Goal: Information Seeking & Learning: Find specific fact

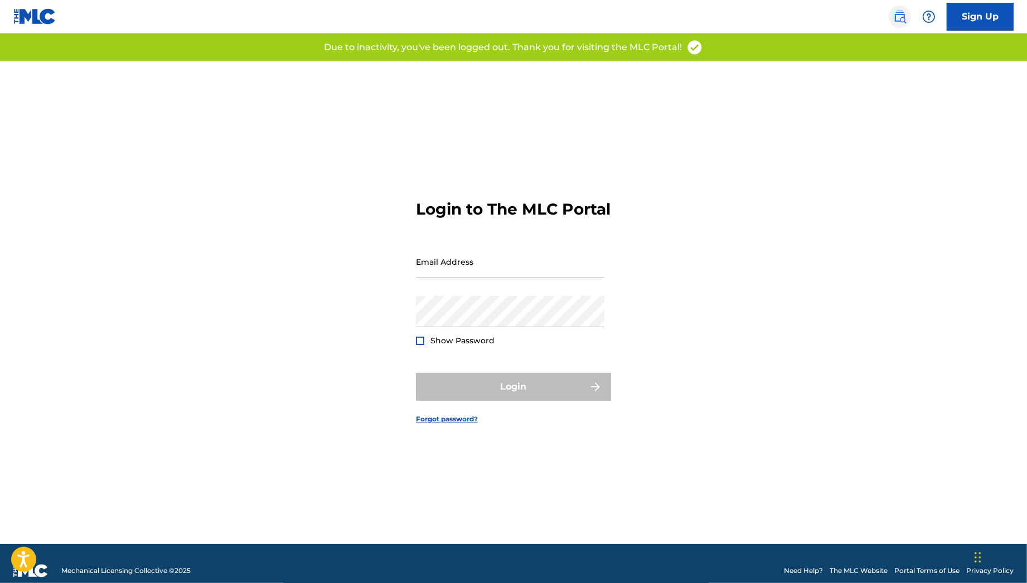
click at [908, 13] on link at bounding box center [899, 17] width 22 height 22
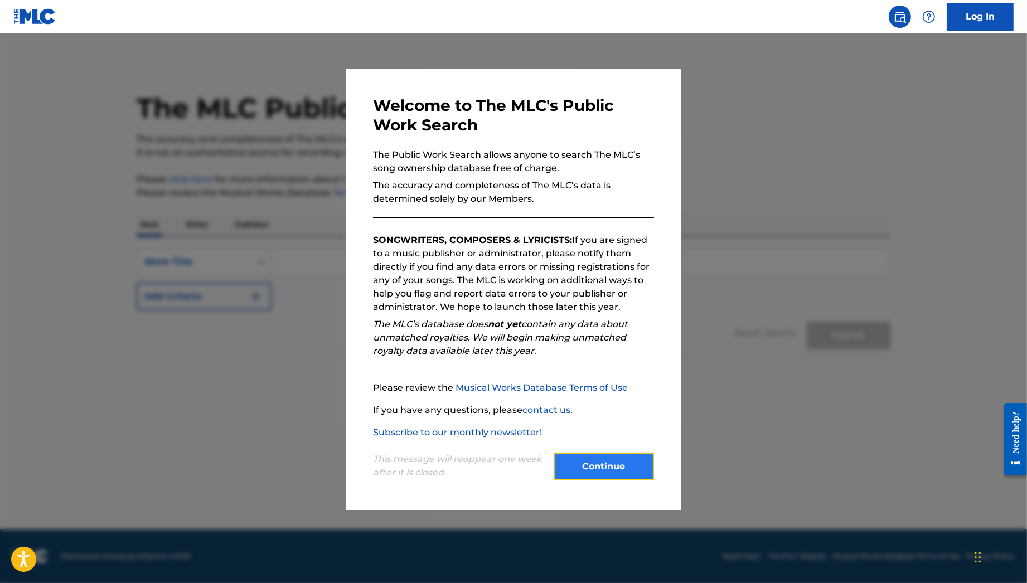
click at [634, 461] on button "Continue" at bounding box center [603, 467] width 100 height 28
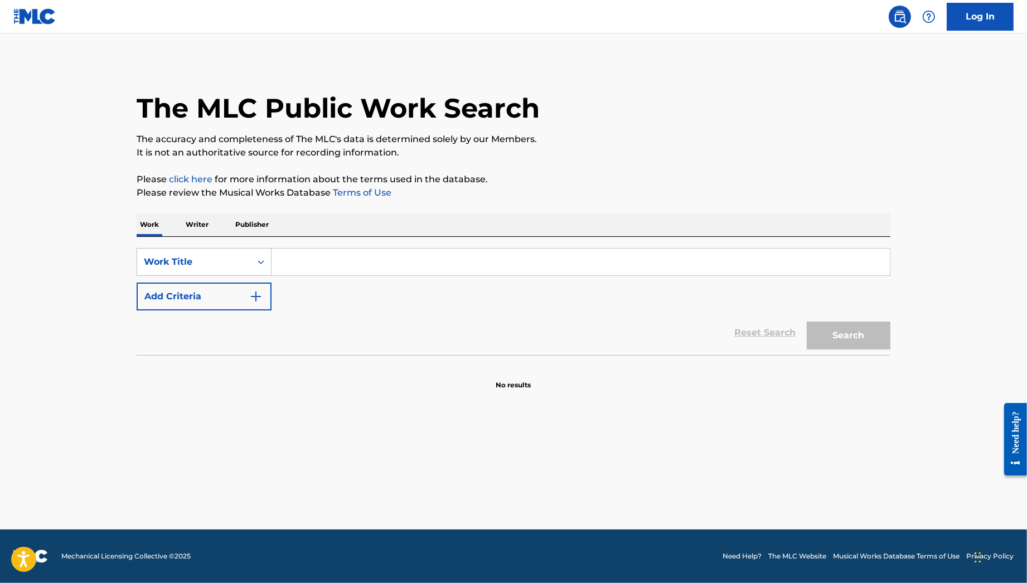
click at [421, 249] on input "Search Form" at bounding box center [580, 262] width 618 height 27
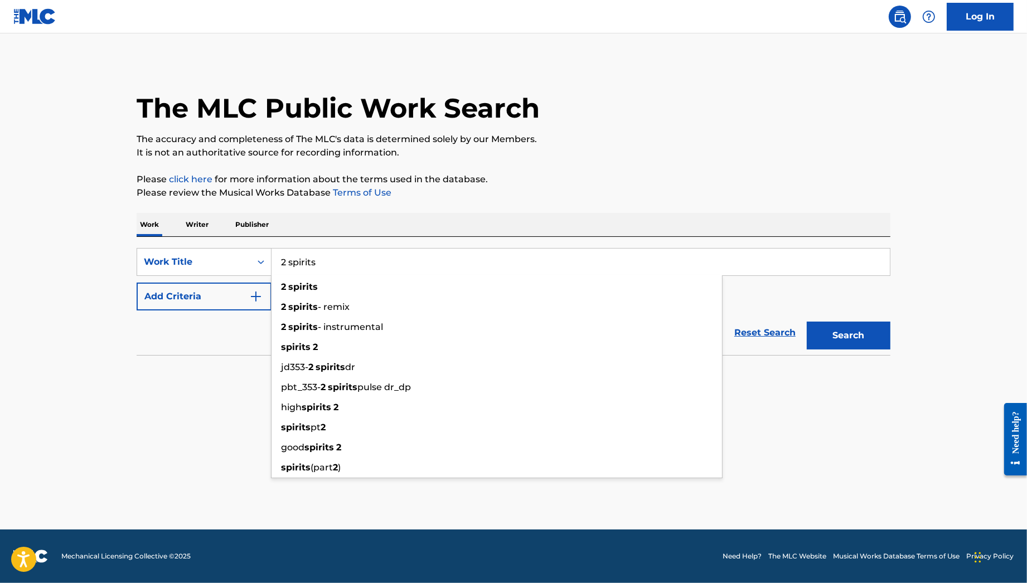
type input "2 spirits"
click at [807, 322] on button "Search" at bounding box center [849, 336] width 84 height 28
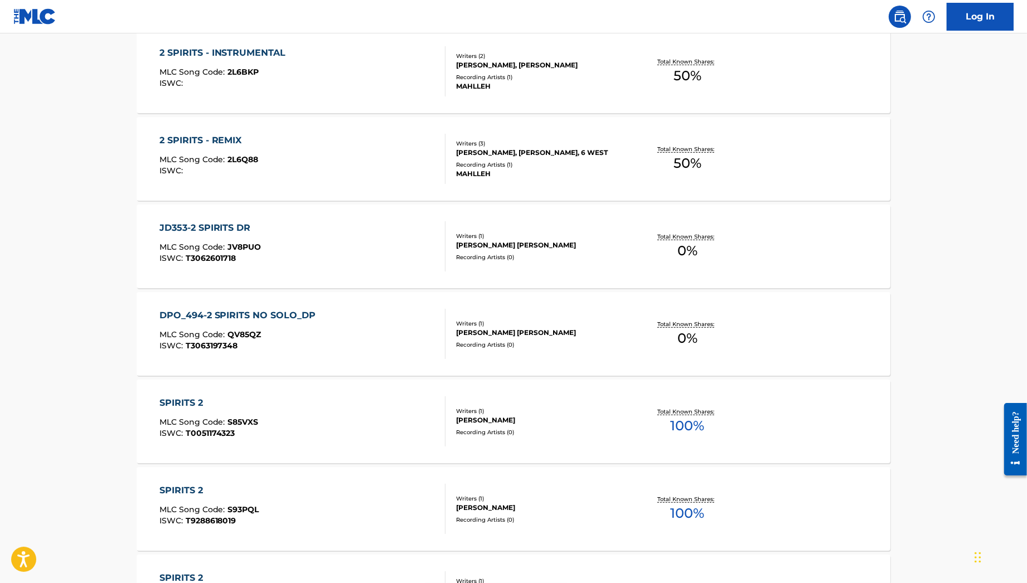
scroll to position [780, 0]
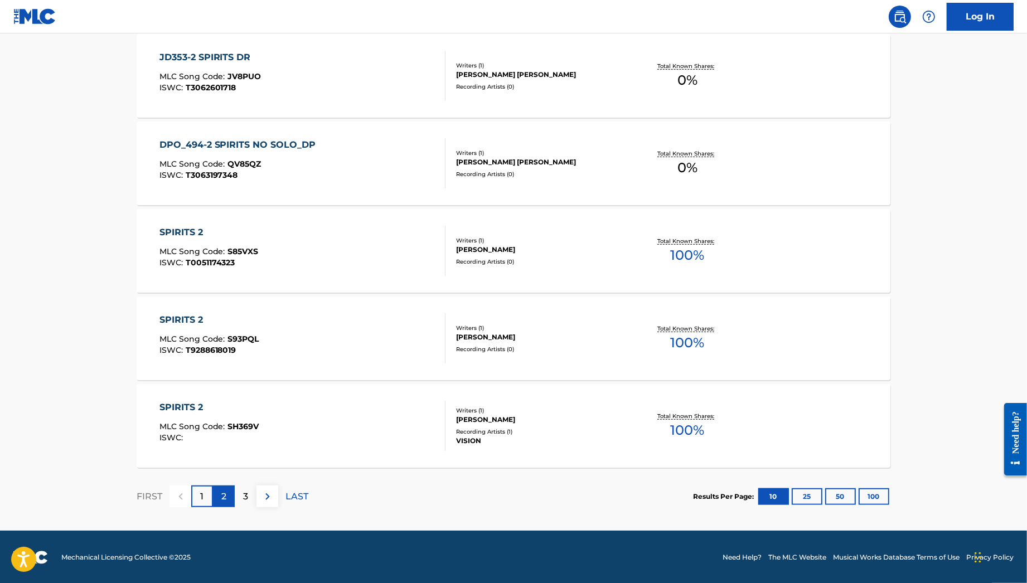
click at [224, 492] on p "2" at bounding box center [223, 496] width 5 height 13
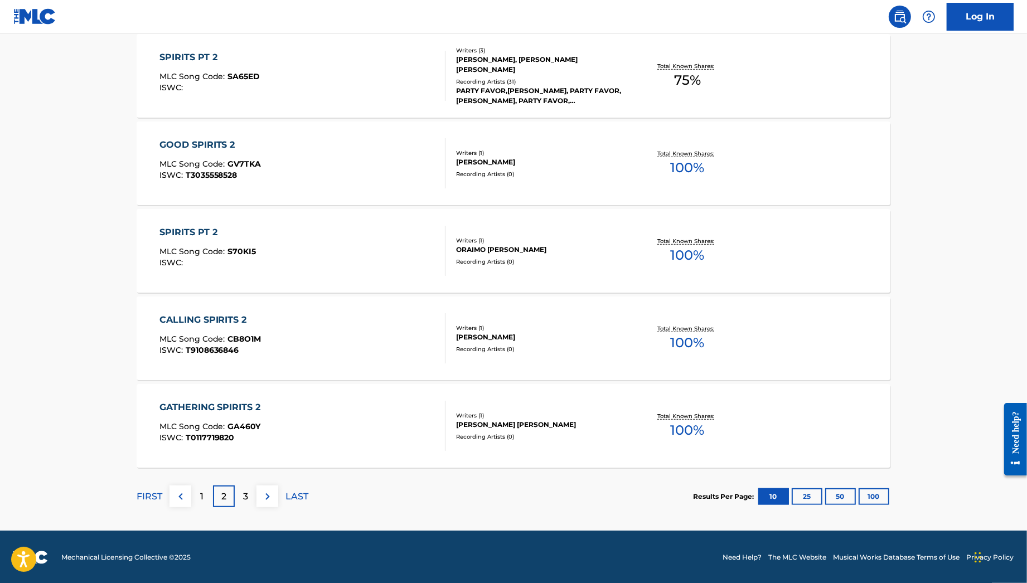
click at [218, 495] on div "2" at bounding box center [224, 496] width 22 height 22
click at [205, 493] on div "1" at bounding box center [202, 496] width 22 height 22
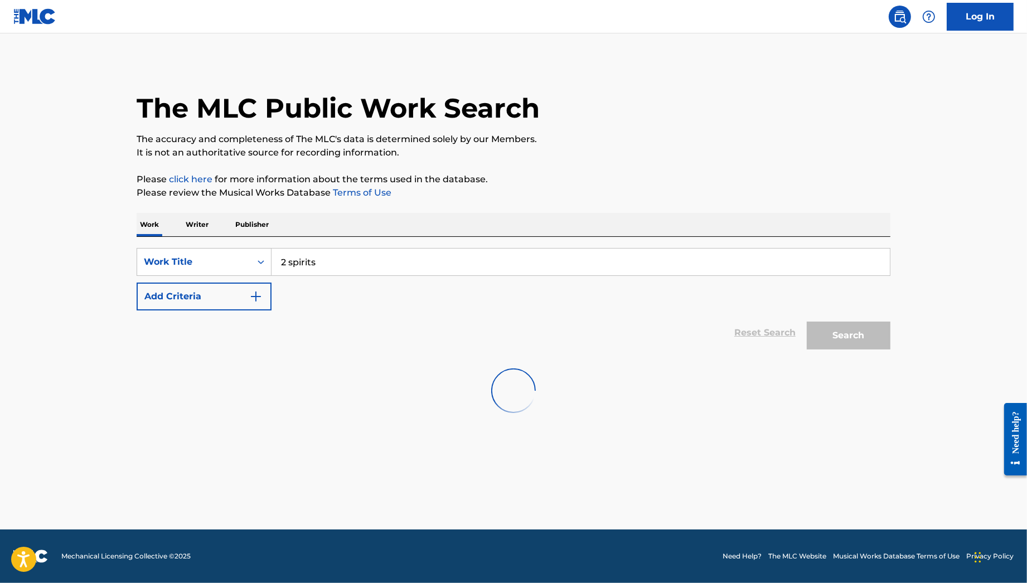
scroll to position [0, 0]
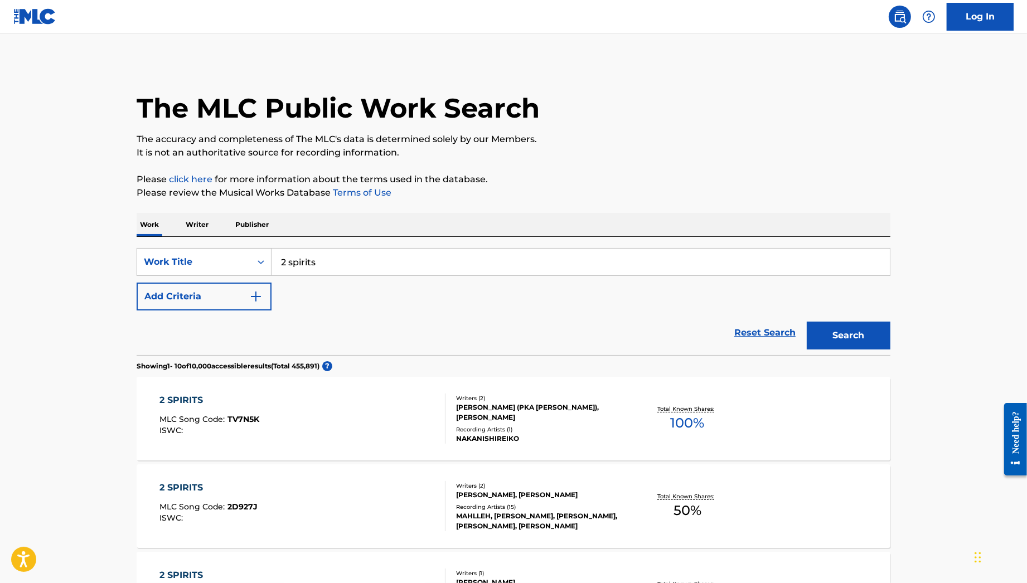
click at [263, 394] on div "2 SPIRITS MLC Song Code : TV7N5K ISWC :" at bounding box center [302, 419] width 286 height 50
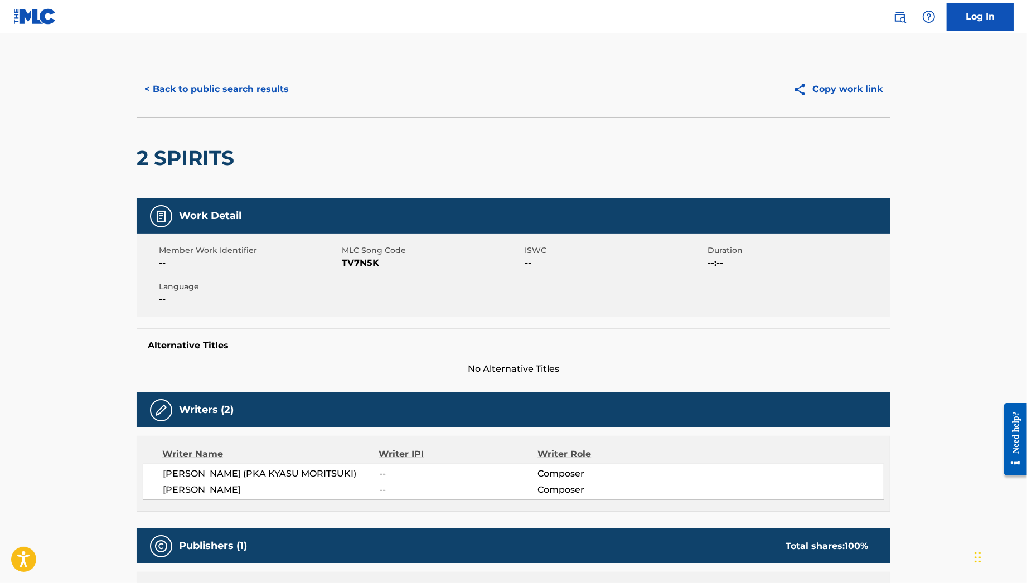
drag, startPoint x: 95, startPoint y: 373, endPoint x: 119, endPoint y: 160, distance: 214.8
click at [158, 75] on button "< Back to public search results" at bounding box center [217, 89] width 160 height 28
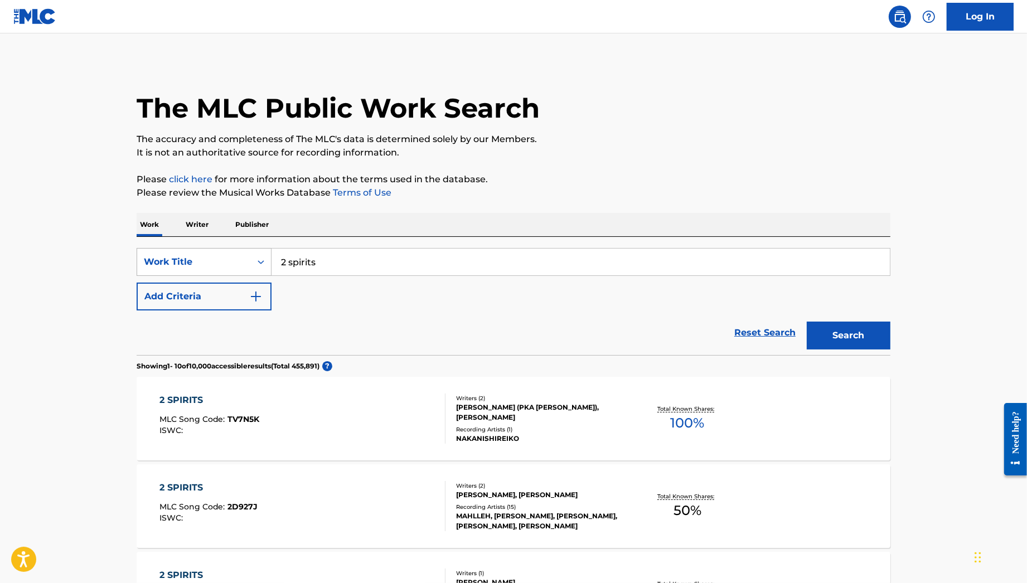
click at [227, 254] on div "Work Title" at bounding box center [194, 261] width 114 height 21
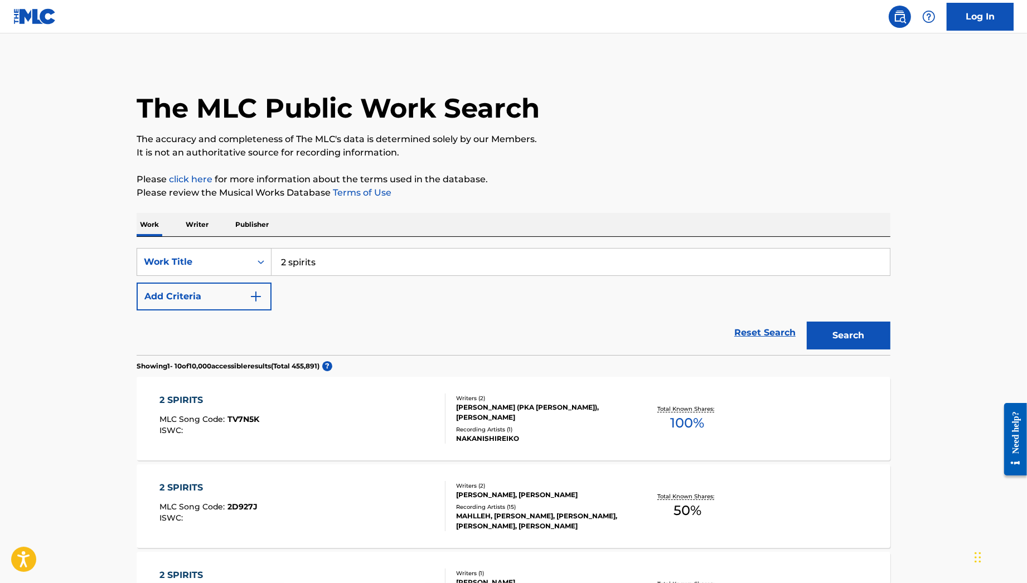
click at [169, 313] on div "Reset Search Search" at bounding box center [514, 332] width 754 height 45
click at [161, 294] on button "Add Criteria" at bounding box center [204, 297] width 135 height 28
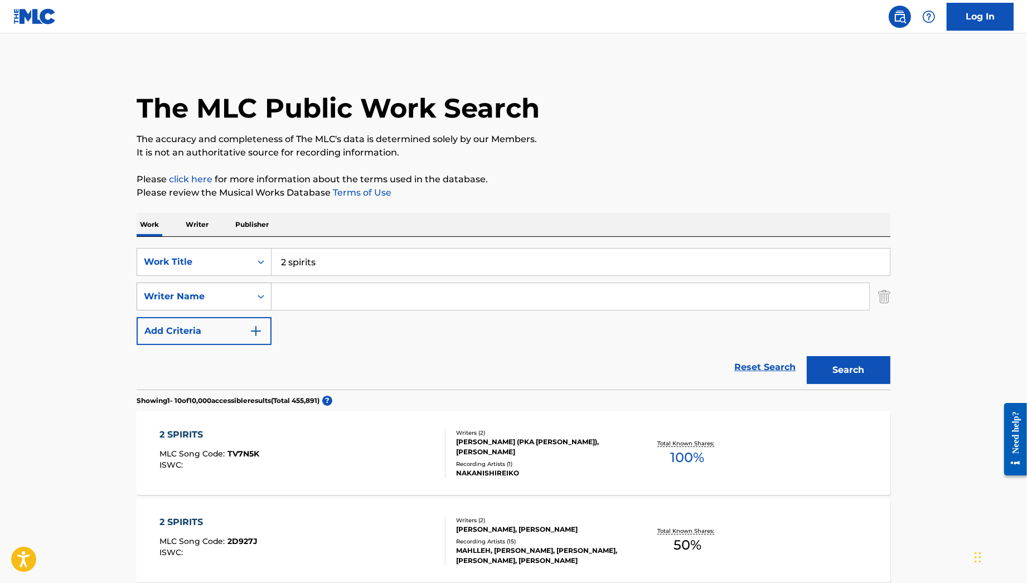
click at [201, 300] on div "Writer Name" at bounding box center [194, 296] width 100 height 13
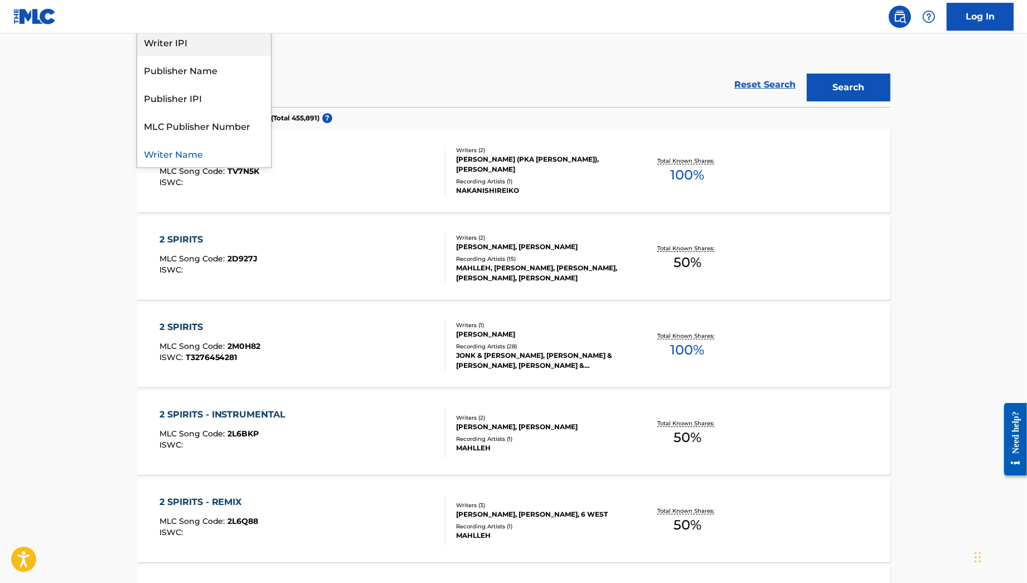
scroll to position [62, 0]
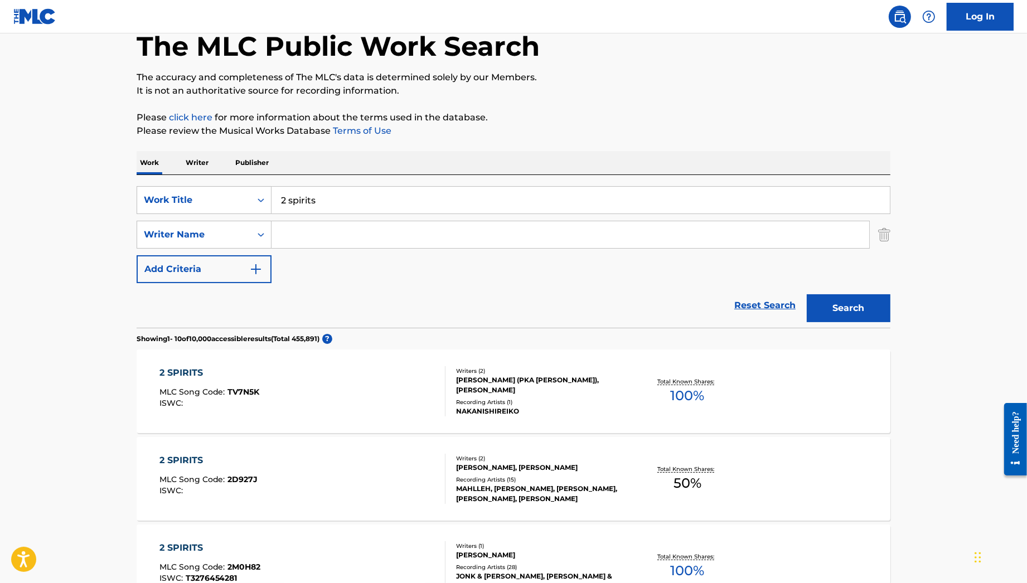
click at [245, 200] on div "Work Title" at bounding box center [194, 200] width 114 height 21
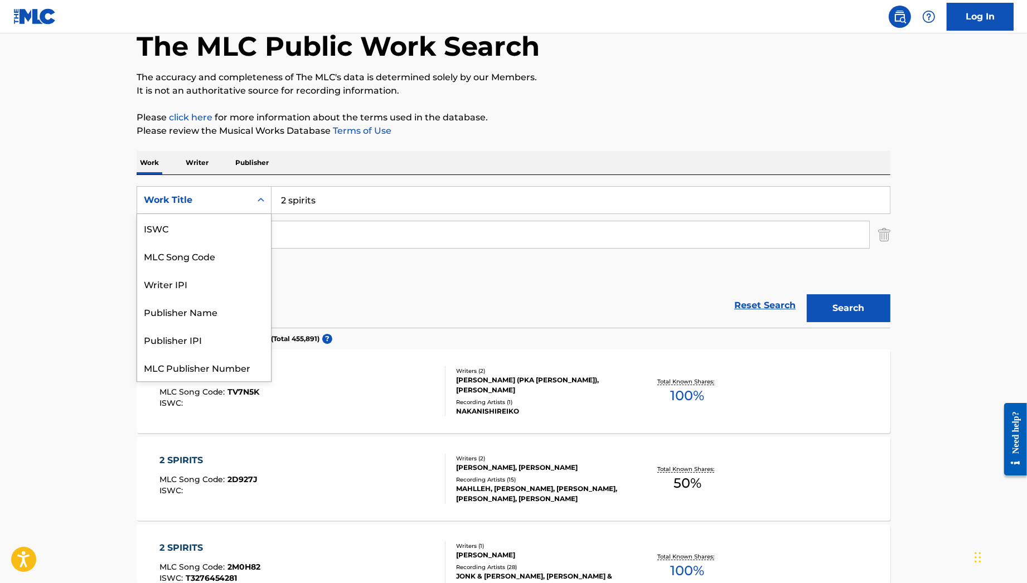
scroll to position [27, 0]
click at [242, 220] on div "MLC Song Code" at bounding box center [204, 229] width 134 height 28
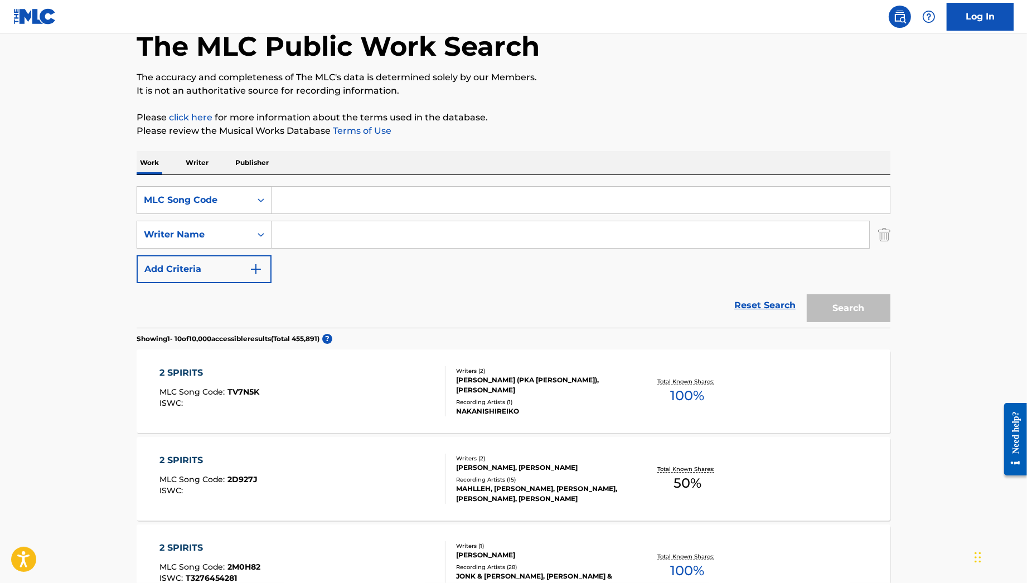
drag, startPoint x: 251, startPoint y: 217, endPoint x: 307, endPoint y: 205, distance: 56.5
click at [307, 205] on input "Search Form" at bounding box center [580, 200] width 618 height 27
paste input "I78040"
type input "I78040"
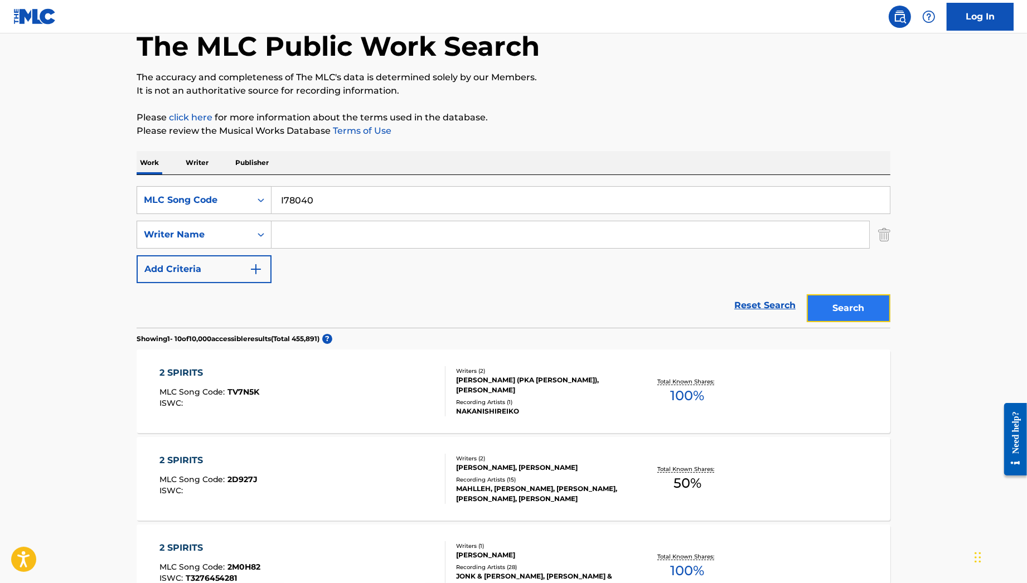
click at [828, 302] on button "Search" at bounding box center [849, 308] width 84 height 28
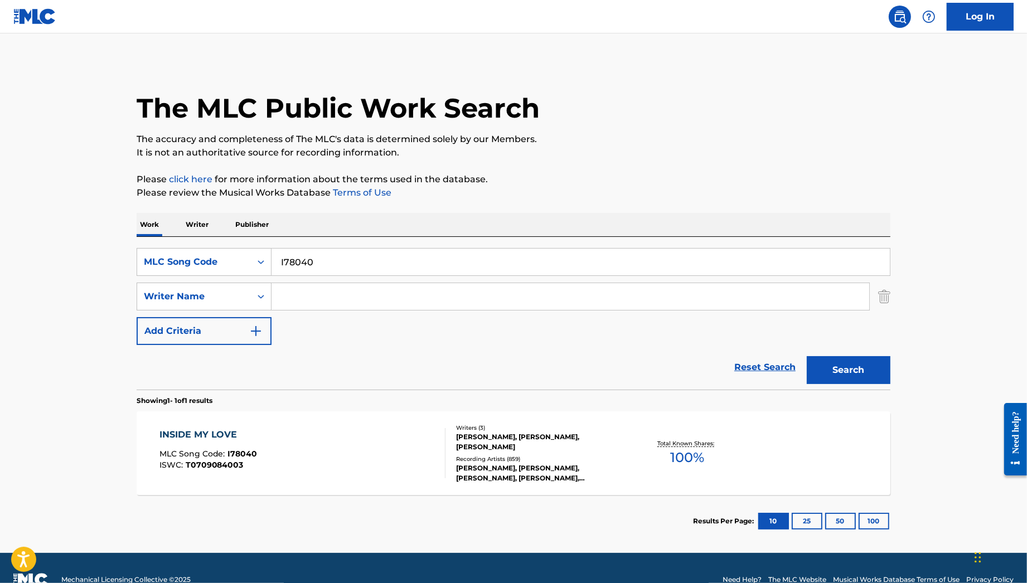
click at [266, 423] on div "INSIDE MY LOVE MLC Song Code : I78040 ISWC : T0709084003 Writers ( 3 ) [PERSON_…" at bounding box center [514, 453] width 754 height 84
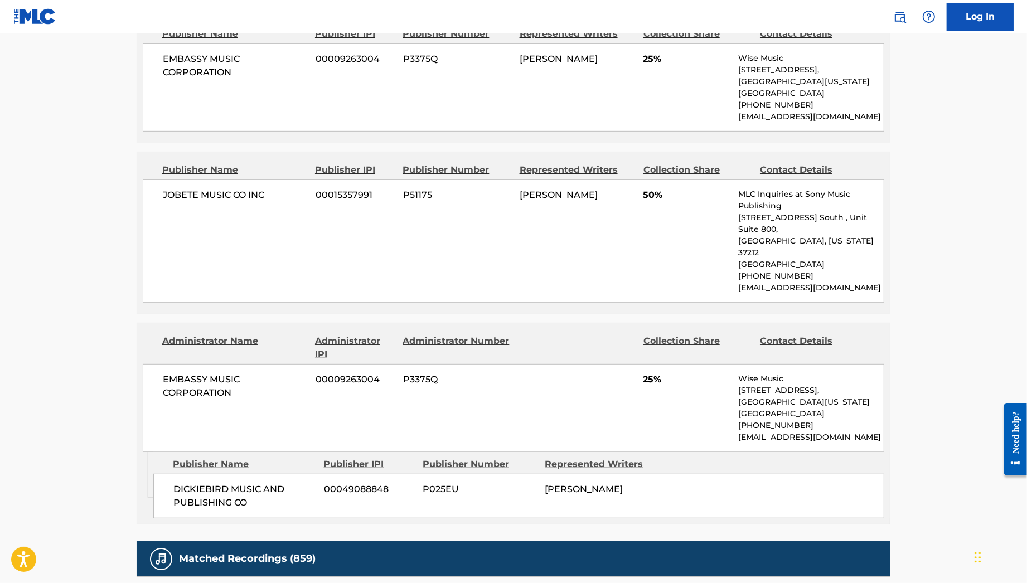
scroll to position [743, 0]
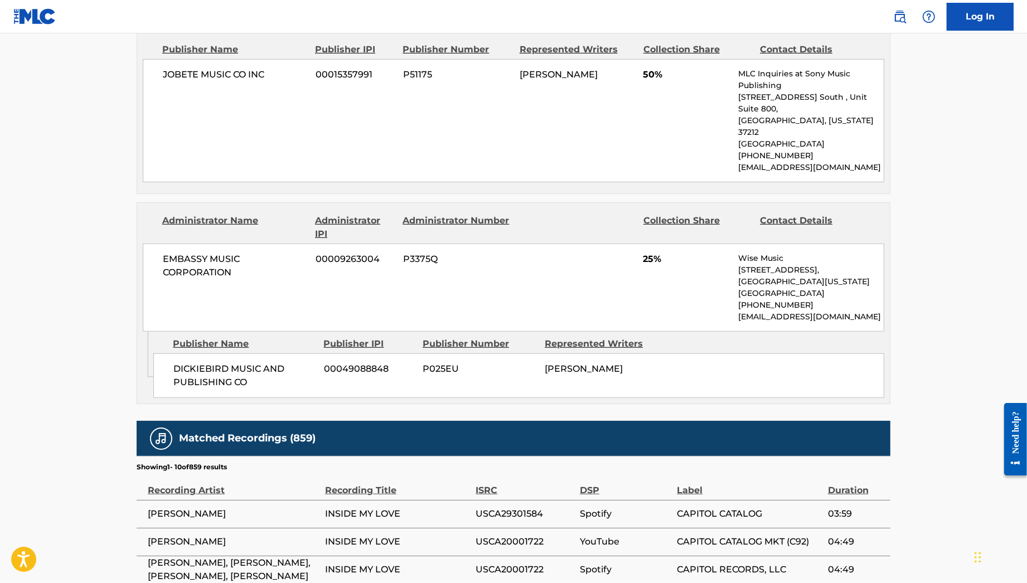
click at [662, 244] on div "EMBASSY MUSIC CORPORATION 00009263004 P3375Q 25% Wise Music [STREET_ADDRESS][US…" at bounding box center [513, 288] width 741 height 88
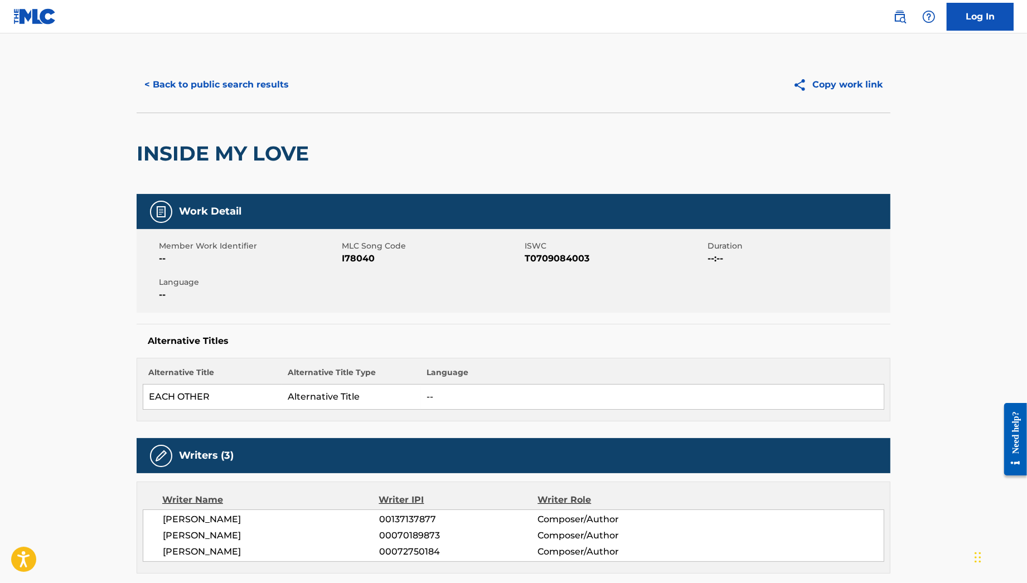
scroll to position [0, 0]
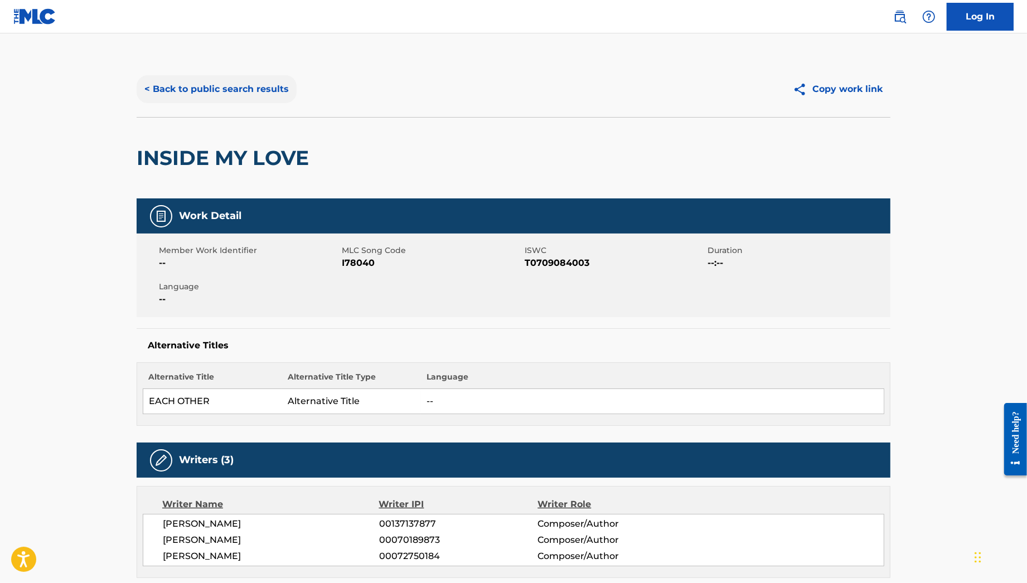
click at [268, 79] on button "< Back to public search results" at bounding box center [217, 89] width 160 height 28
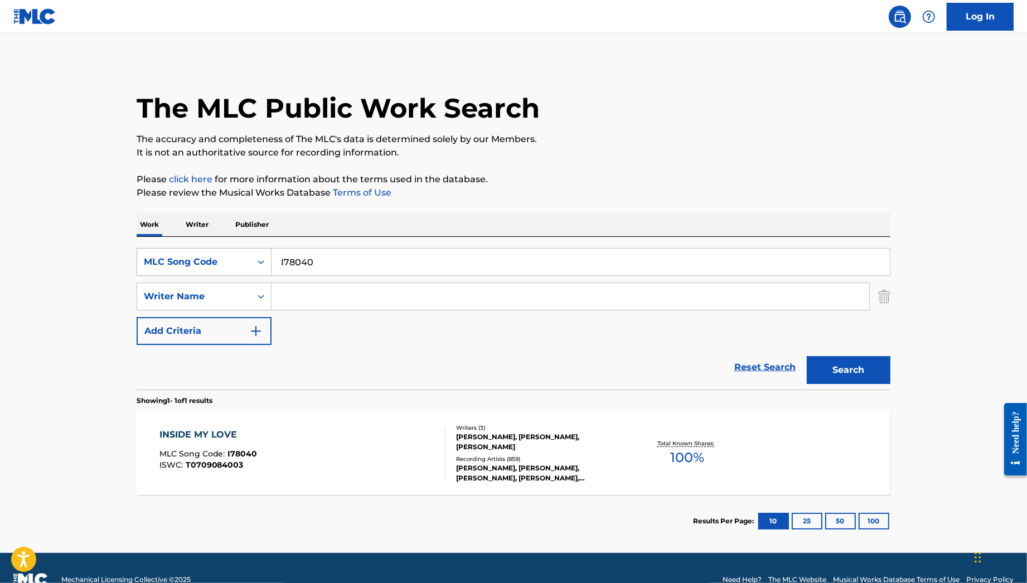
drag, startPoint x: 297, startPoint y: 262, endPoint x: 218, endPoint y: 259, distance: 78.6
click at [216, 260] on div "SearchWithCriteria4e5f4911-e2f3-4764-b77b-4e34bcc30e2f MLC Song Code I78040" at bounding box center [514, 262] width 754 height 28
type input "2 spirits"
click at [807, 356] on button "Search" at bounding box center [849, 370] width 84 height 28
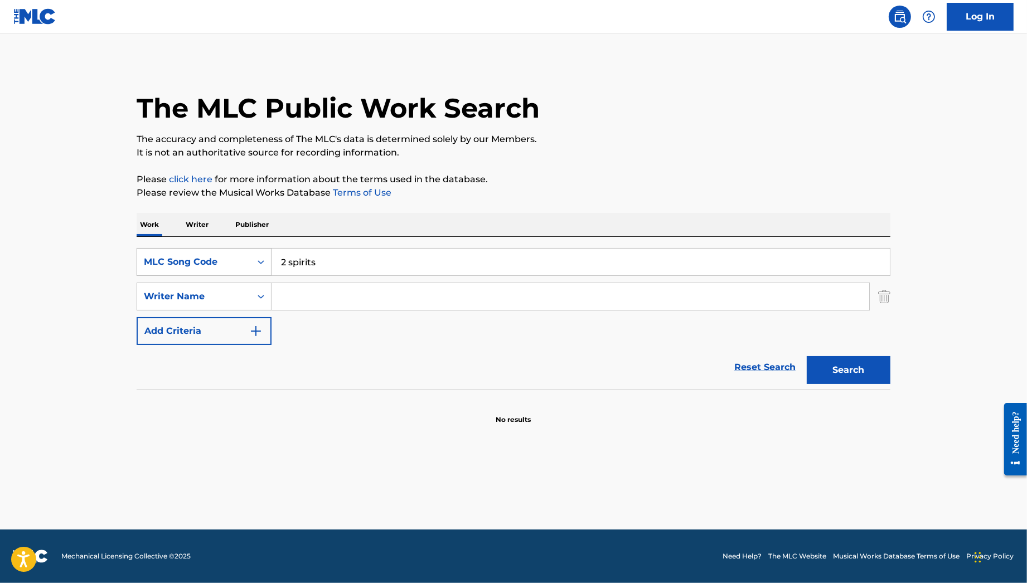
click at [212, 270] on div "MLC Song Code" at bounding box center [194, 261] width 114 height 21
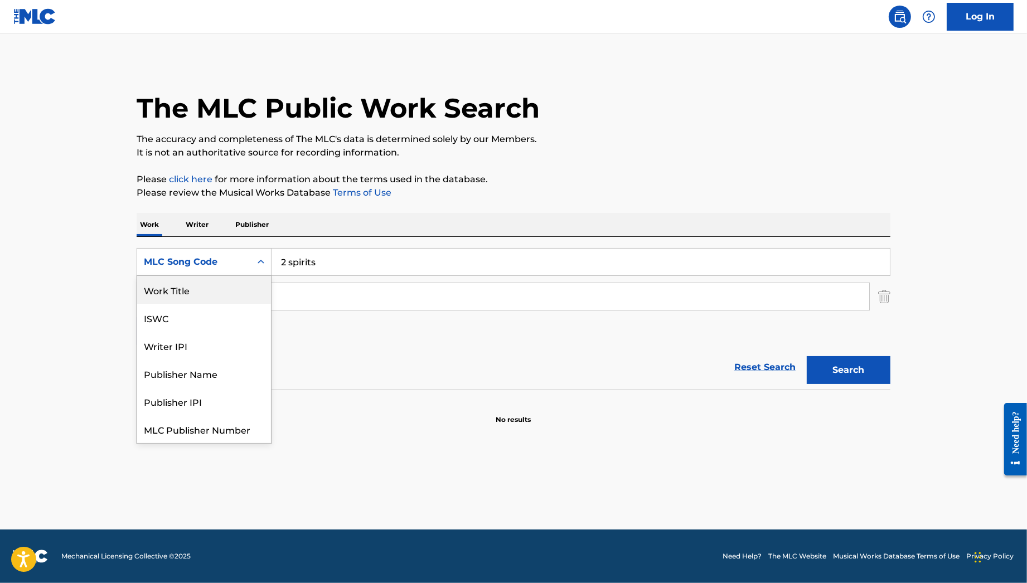
click at [206, 290] on div "Work Title" at bounding box center [204, 290] width 134 height 28
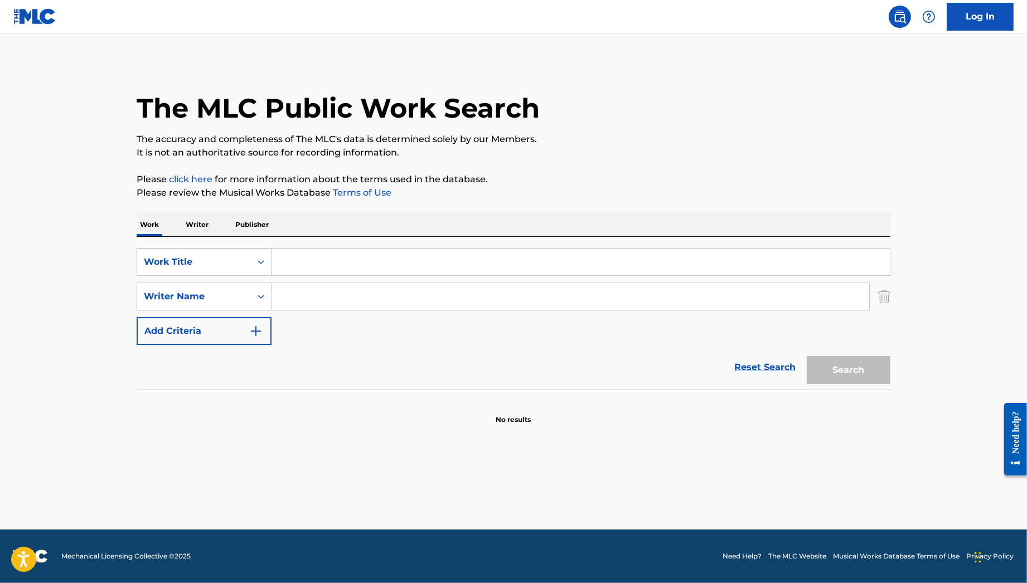
click at [570, 263] on input "Search Form" at bounding box center [580, 262] width 618 height 27
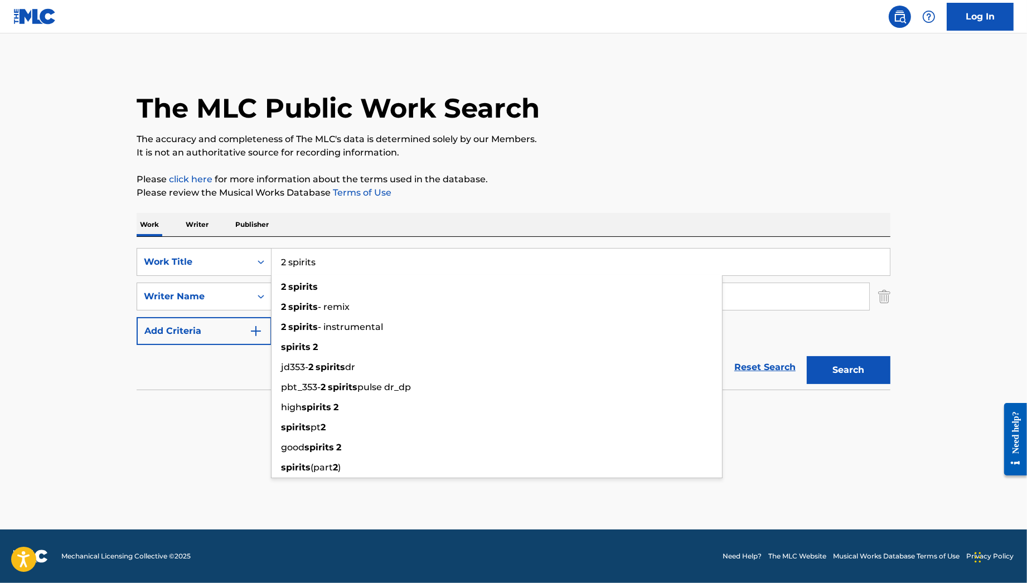
type input "2 spirits"
click at [807, 356] on button "Search" at bounding box center [849, 370] width 84 height 28
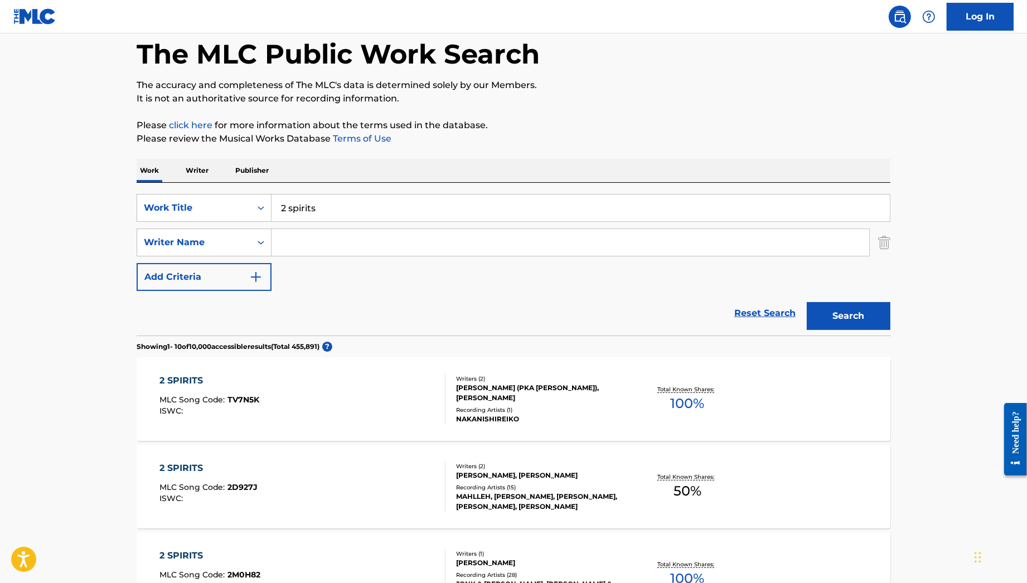
scroll to position [247, 0]
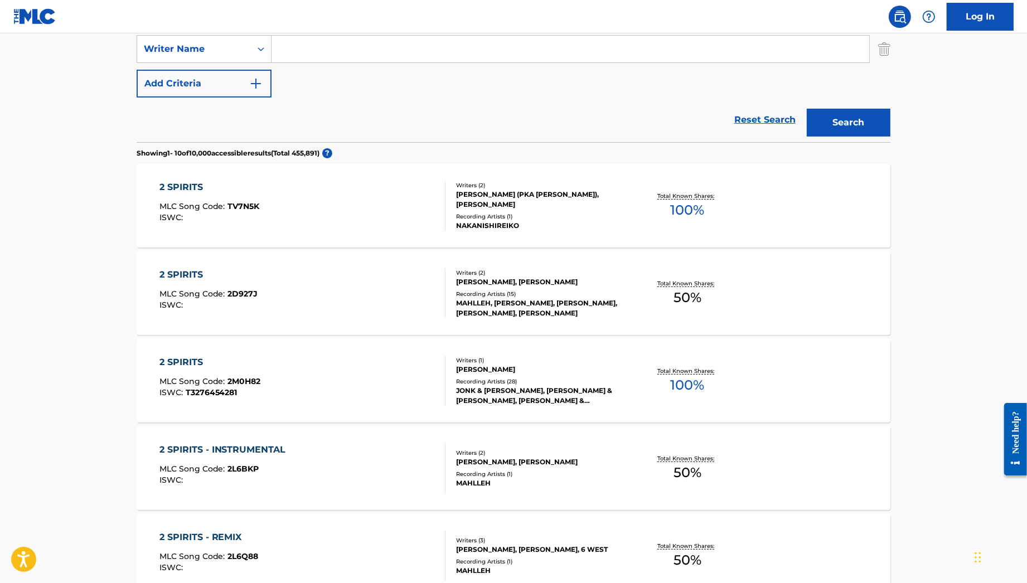
click at [356, 351] on div "2 SPIRITS MLC Song Code : 2M0H82 ISWC : T3276454281 Writers ( 1 ) [PERSON_NAME]…" at bounding box center [514, 381] width 754 height 84
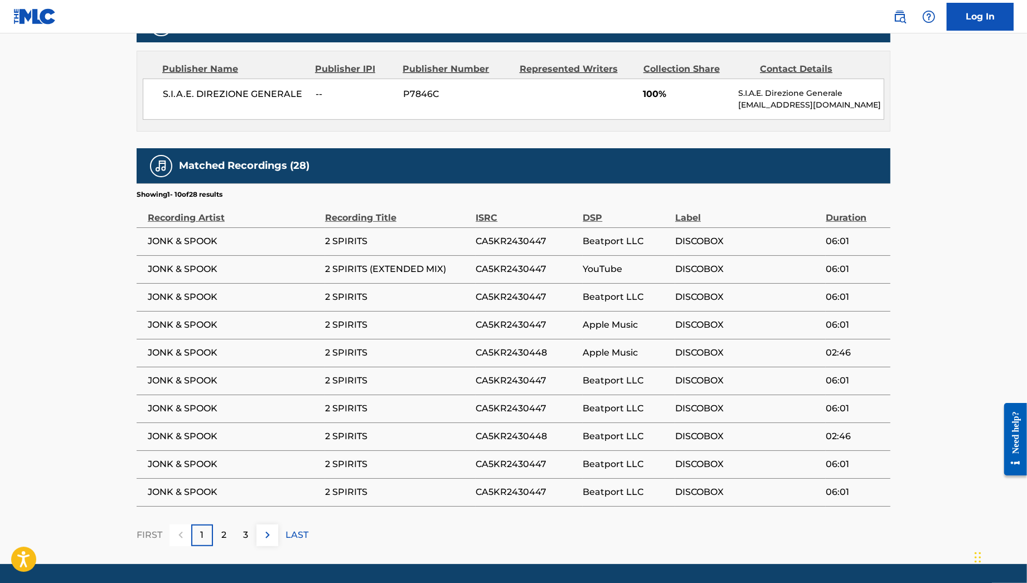
scroll to position [545, 0]
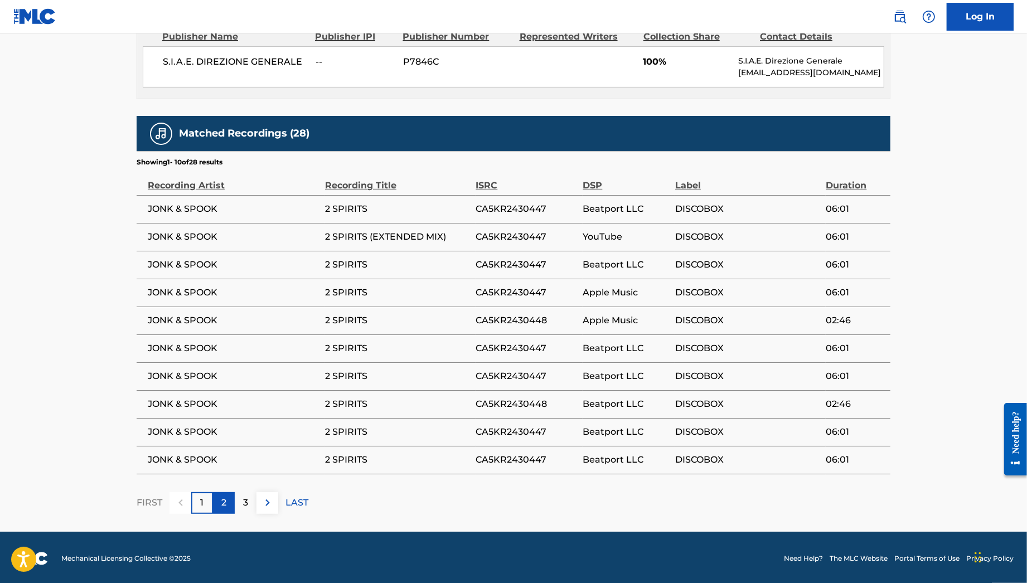
click at [217, 507] on div "2" at bounding box center [224, 503] width 22 height 22
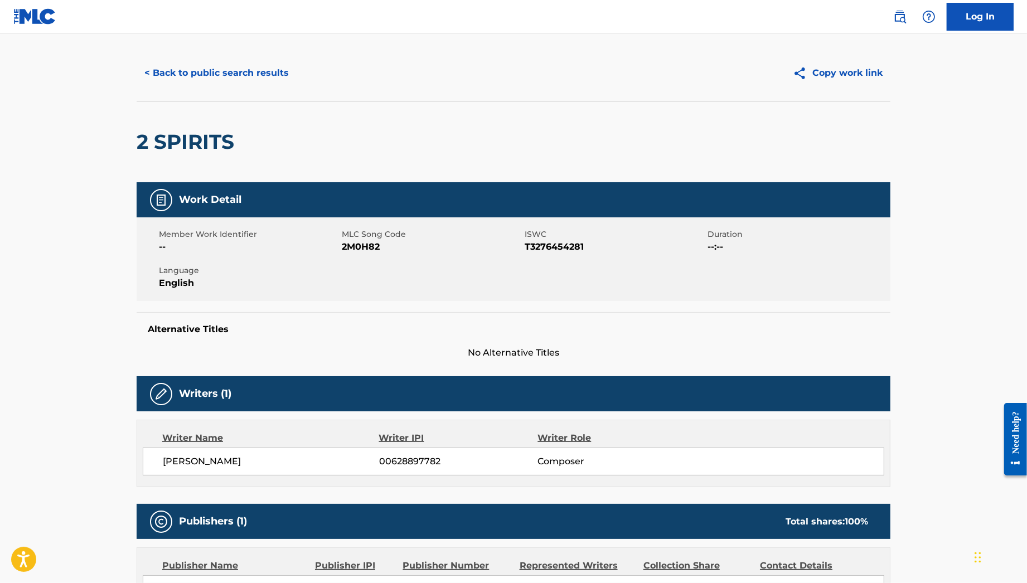
scroll to position [0, 0]
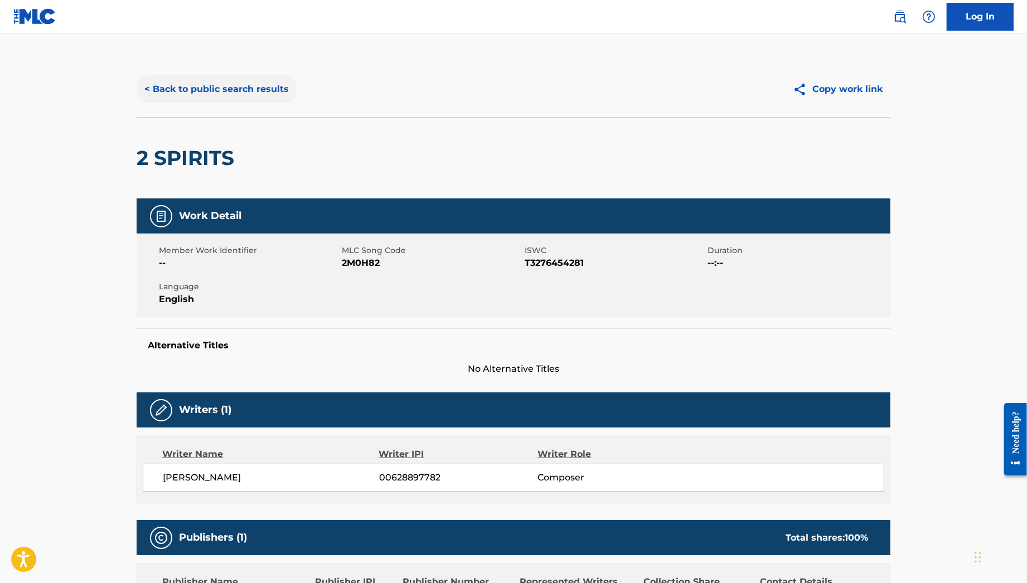
click at [213, 91] on button "< Back to public search results" at bounding box center [217, 89] width 160 height 28
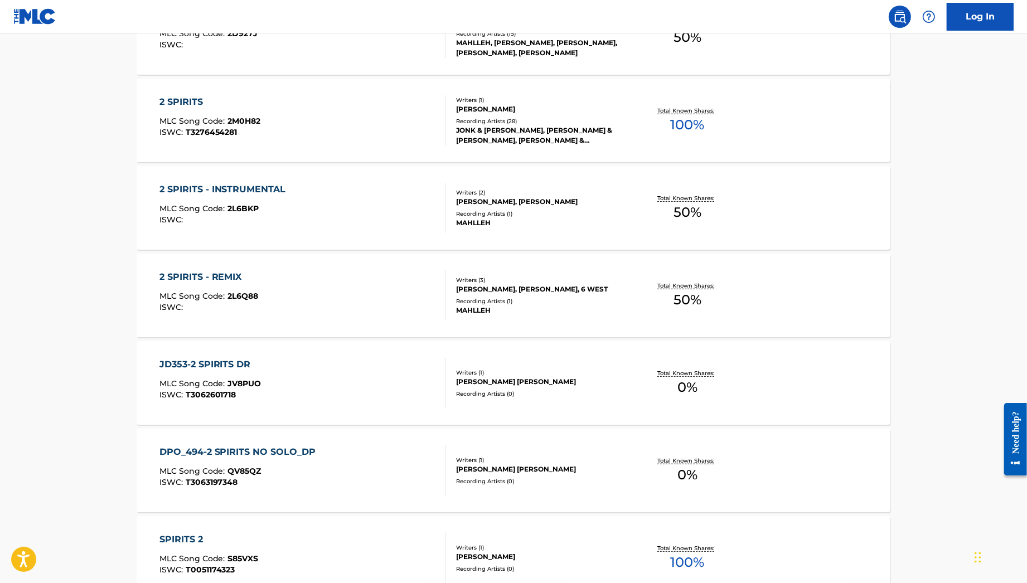
scroll to position [619, 0]
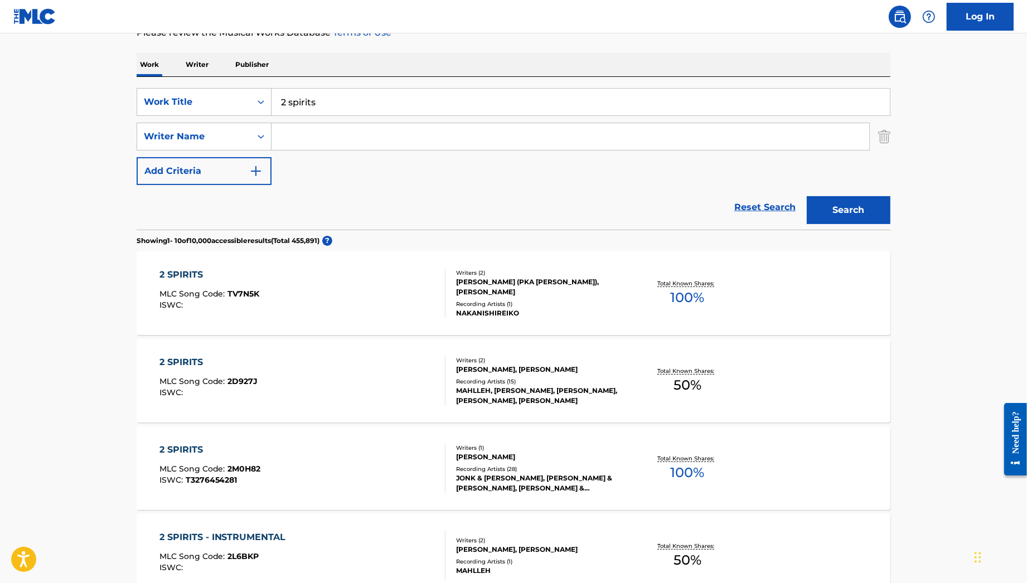
drag, startPoint x: 98, startPoint y: 410, endPoint x: 126, endPoint y: 278, distance: 135.7
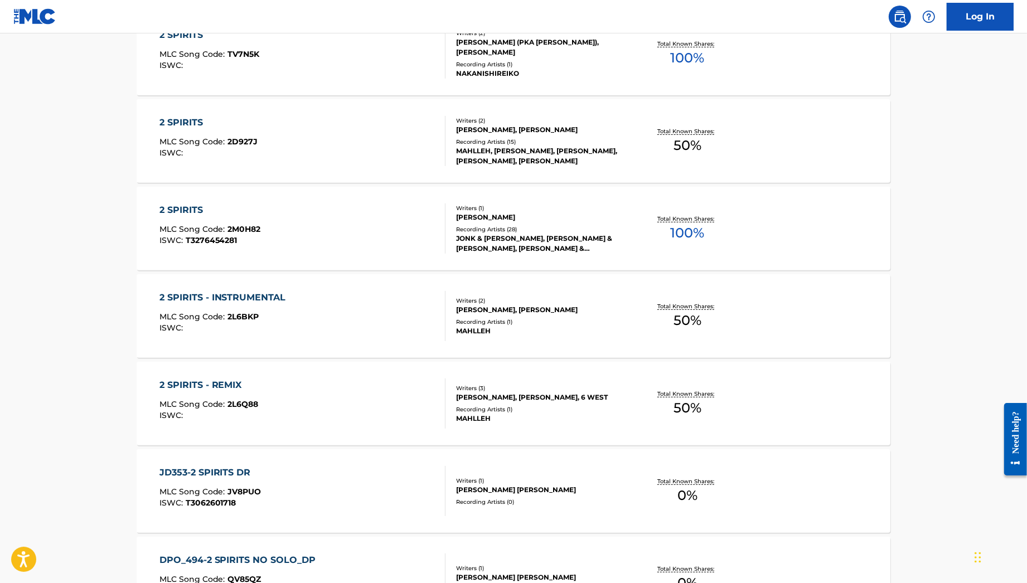
scroll to position [280, 0]
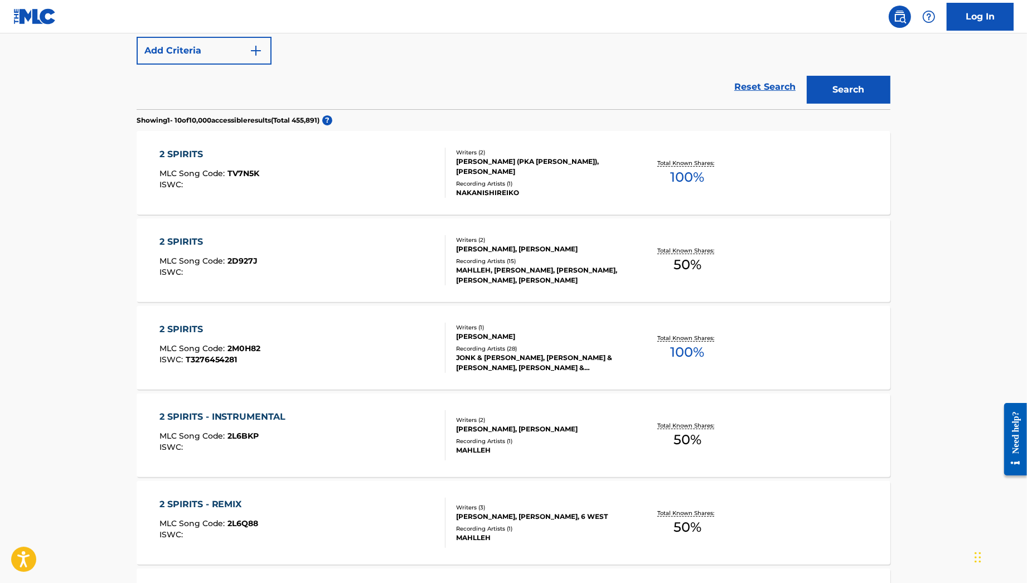
click at [366, 451] on div "2 SPIRITS - INSTRUMENTAL MLC Song Code : 2L6BKP ISWC :" at bounding box center [302, 435] width 286 height 50
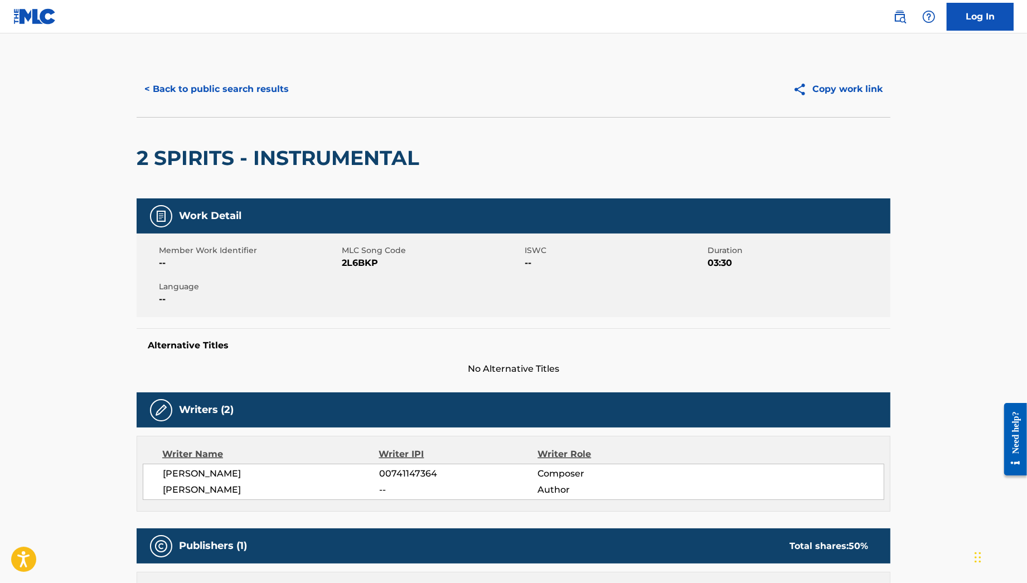
click at [229, 489] on span "[PERSON_NAME]" at bounding box center [271, 489] width 216 height 13
copy span "MAHLLEH"
click at [299, 118] on div "2 SPIRITS - INSTRUMENTAL" at bounding box center [281, 158] width 288 height 81
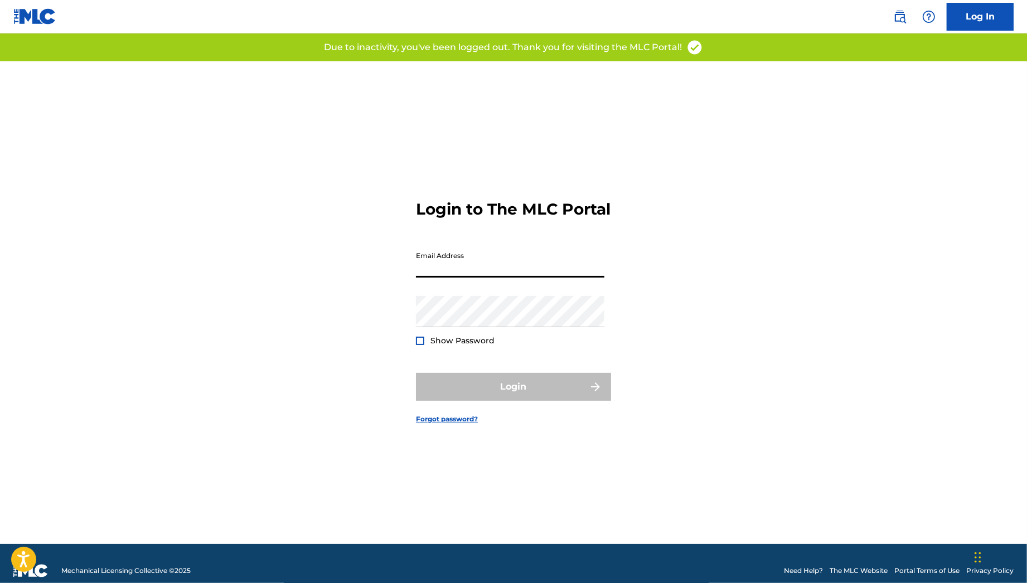
drag, startPoint x: 544, startPoint y: 269, endPoint x: 542, endPoint y: 275, distance: 5.8
click at [544, 269] on input "Email Address" at bounding box center [510, 262] width 188 height 32
type input "kevin.mcgee@wisemusic.com"
click at [525, 339] on div "Password Show Password" at bounding box center [510, 321] width 188 height 50
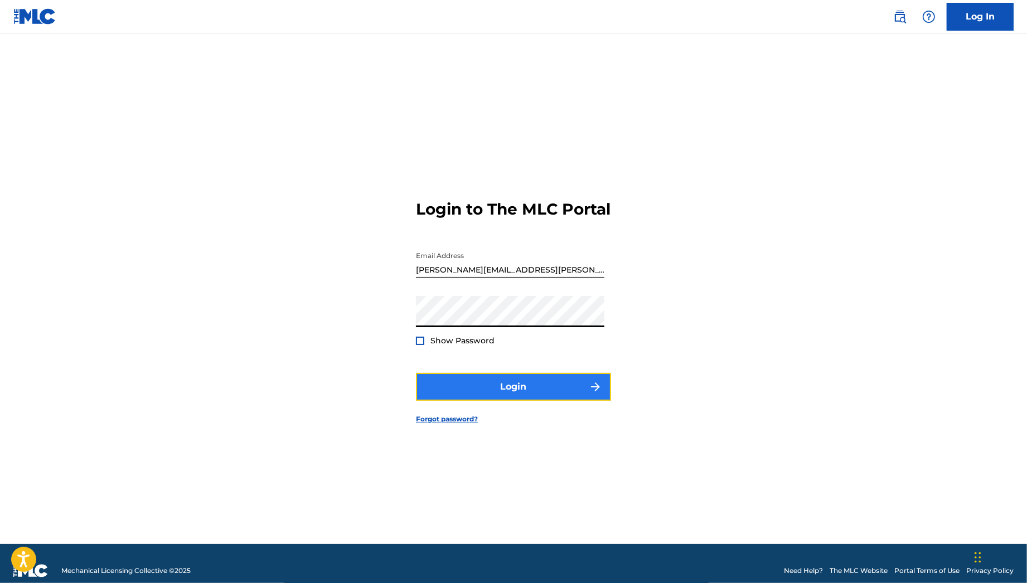
click at [497, 401] on button "Login" at bounding box center [513, 387] width 195 height 28
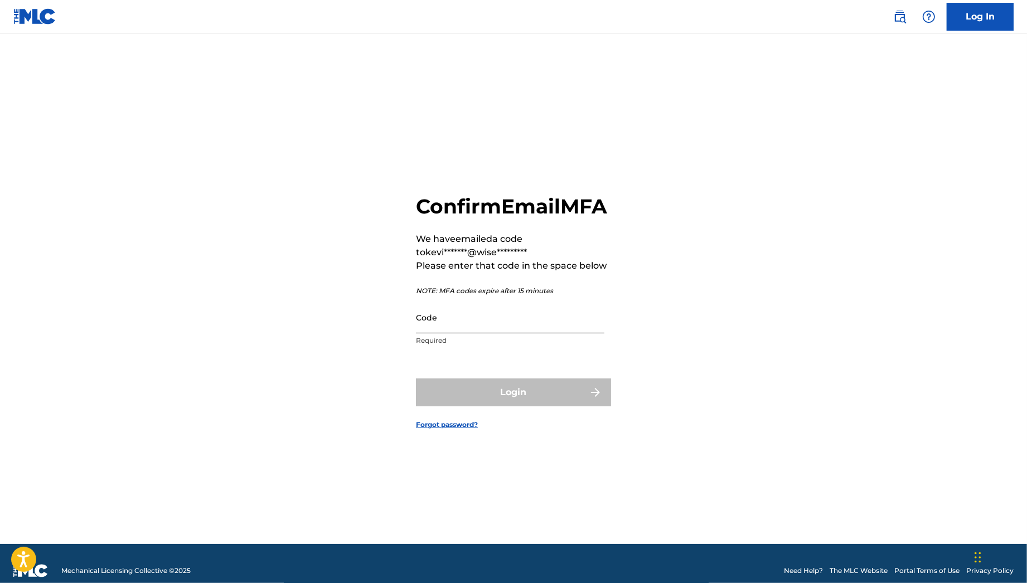
click at [503, 333] on input "Code" at bounding box center [510, 318] width 188 height 32
drag, startPoint x: 891, startPoint y: 173, endPoint x: 608, endPoint y: 272, distance: 300.0
click at [891, 173] on div "Confirm Email MFA We have emailed a code to kevi*******@wise********* Please en…" at bounding box center [513, 302] width 780 height 483
drag, startPoint x: 530, startPoint y: 335, endPoint x: 530, endPoint y: 344, distance: 9.5
click at [530, 333] on input "Code" at bounding box center [510, 318] width 188 height 32
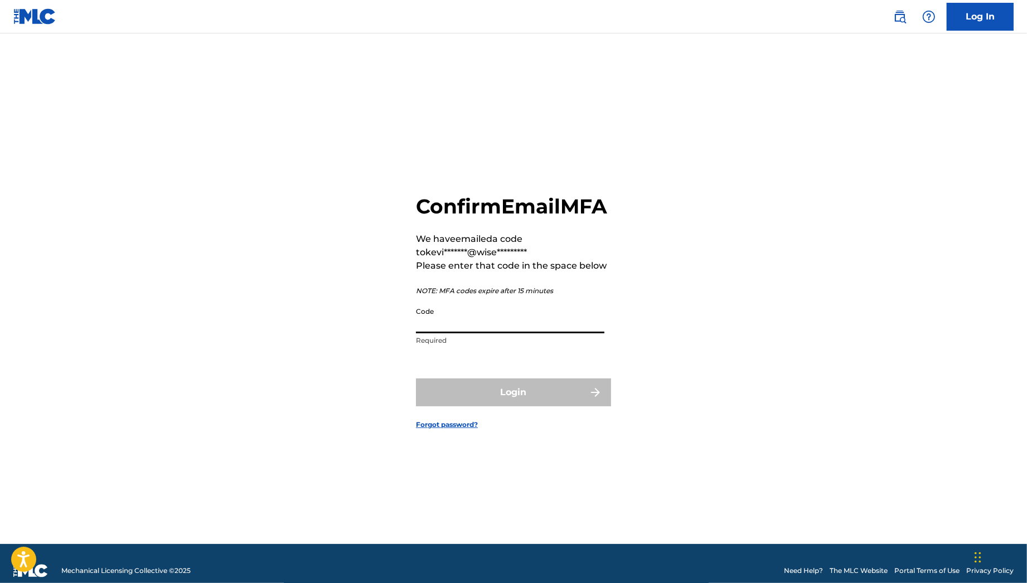
paste input "476836"
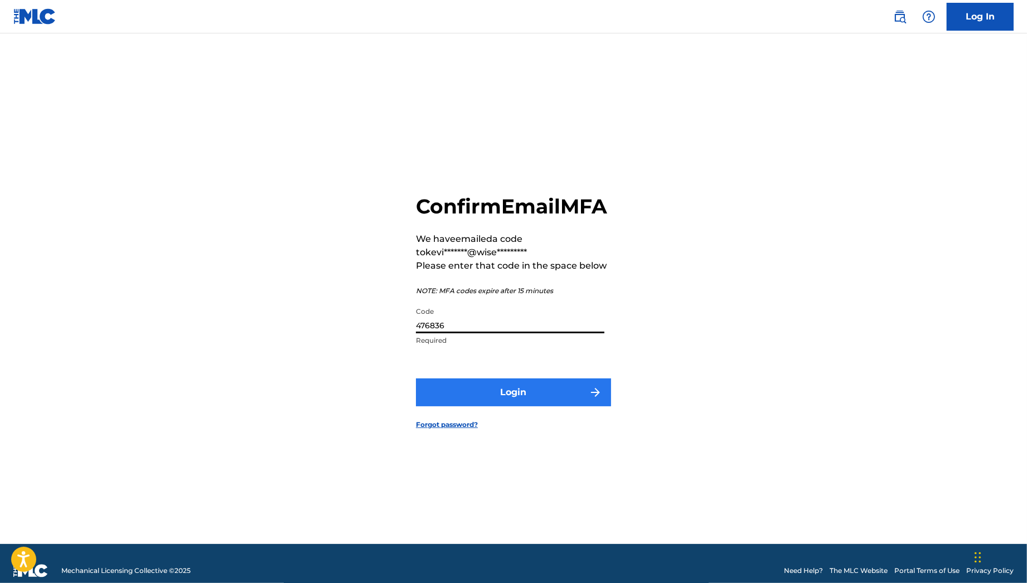
type input "476836"
click at [530, 393] on button "Login" at bounding box center [513, 392] width 195 height 28
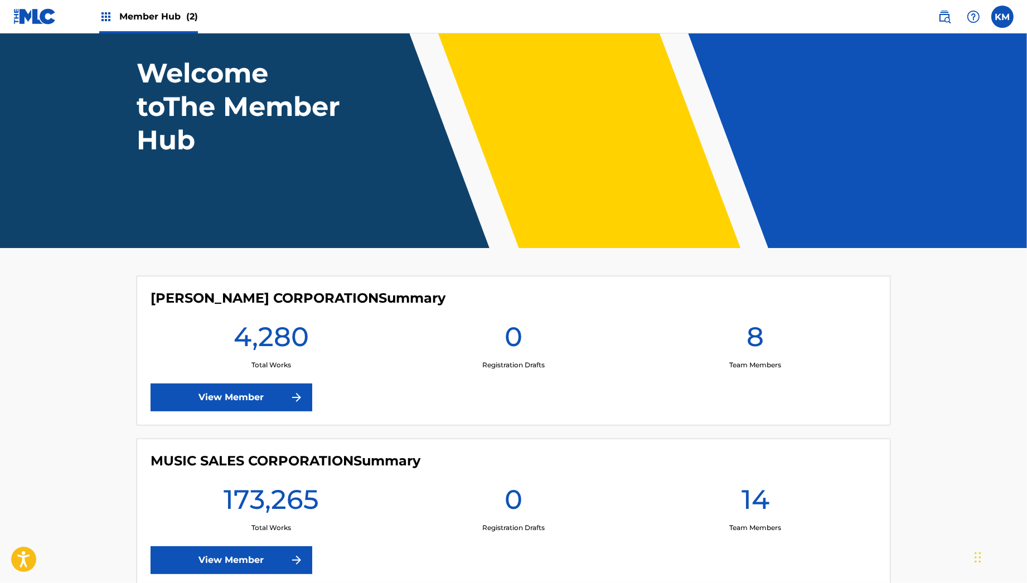
scroll to position [129, 0]
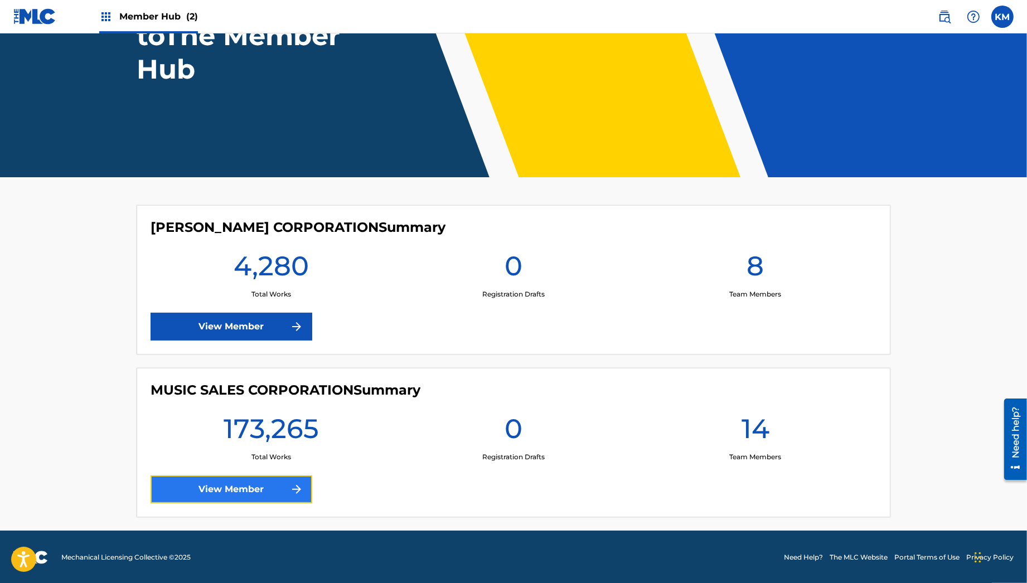
click at [221, 488] on link "View Member" at bounding box center [231, 489] width 162 height 28
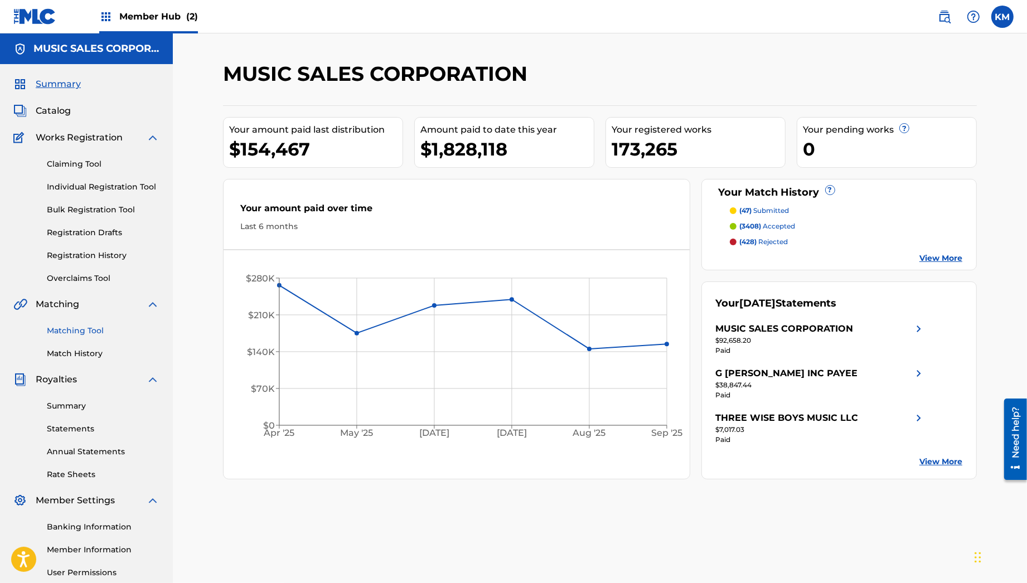
click at [80, 332] on link "Matching Tool" at bounding box center [103, 331] width 113 height 12
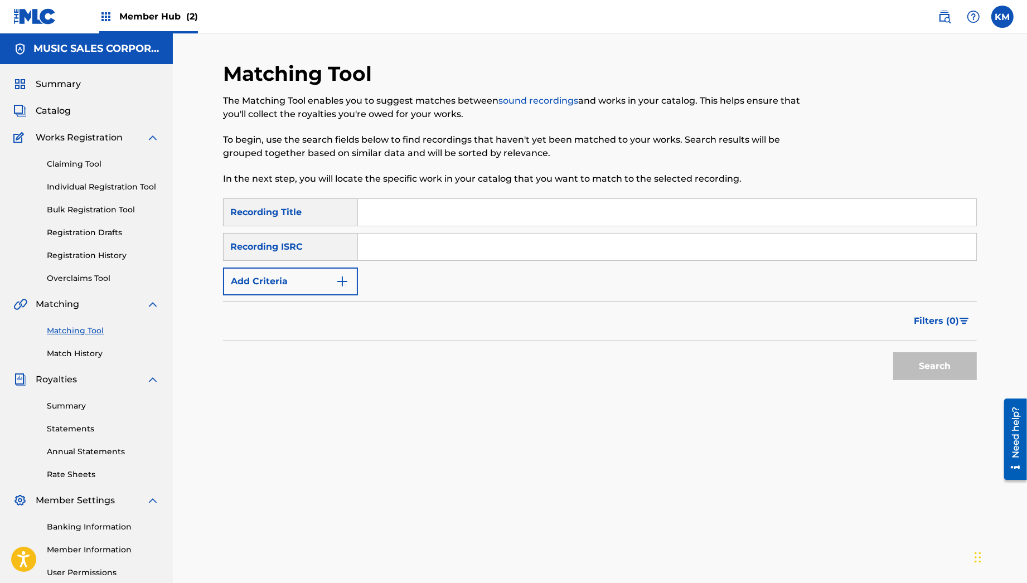
click at [390, 206] on input "Search Form" at bounding box center [667, 212] width 618 height 27
type input "2 spirits"
click at [893, 352] on button "Search" at bounding box center [935, 366] width 84 height 28
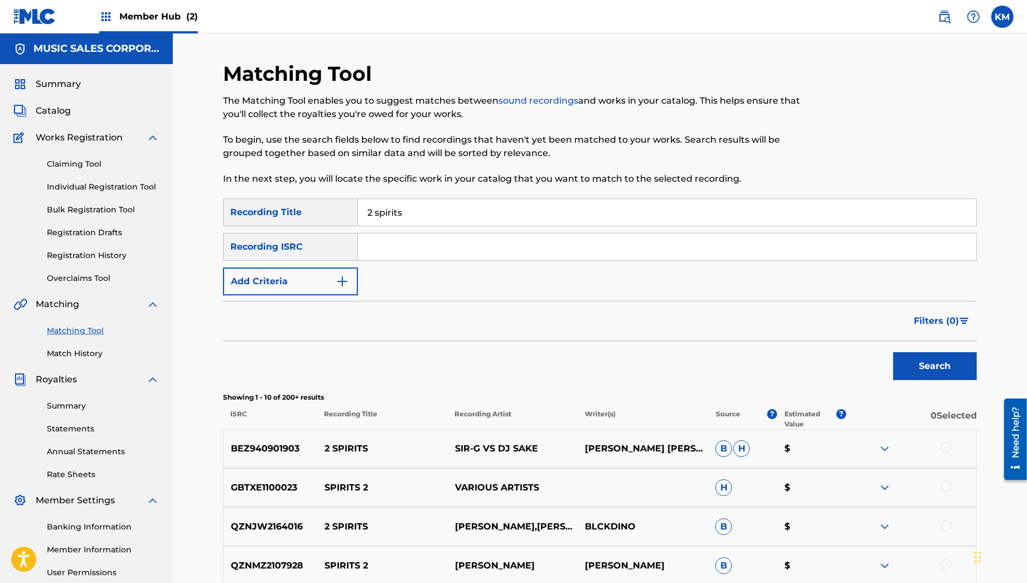
drag, startPoint x: 780, startPoint y: 336, endPoint x: 497, endPoint y: 279, distance: 288.8
click at [780, 336] on div "Filters ( 0 )" at bounding box center [600, 321] width 754 height 40
drag, startPoint x: 429, startPoint y: 255, endPoint x: 437, endPoint y: 260, distance: 9.0
click at [429, 255] on input "Search Form" at bounding box center [667, 247] width 618 height 27
paste input "USA2P2510187"
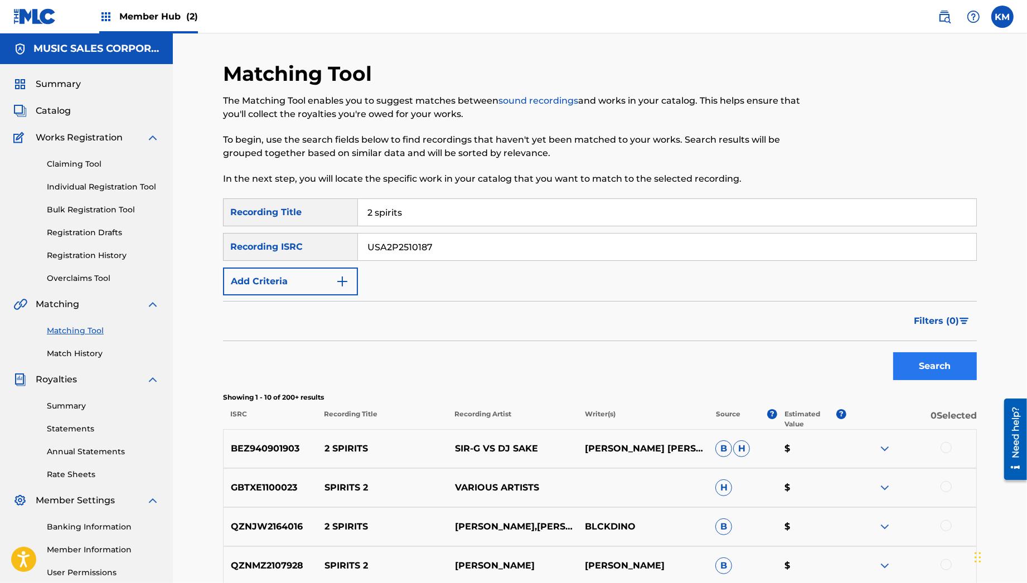
type input "USA2P2510187"
click at [921, 357] on button "Search" at bounding box center [935, 366] width 84 height 28
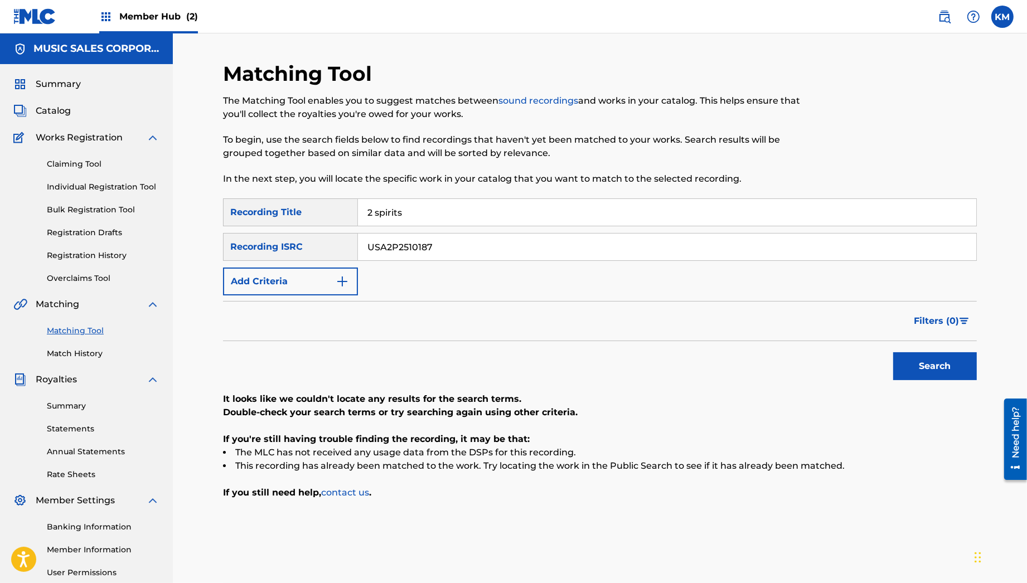
click at [421, 253] on input "USA2P2510187" at bounding box center [667, 247] width 618 height 27
click at [893, 352] on button "Search" at bounding box center [935, 366] width 84 height 28
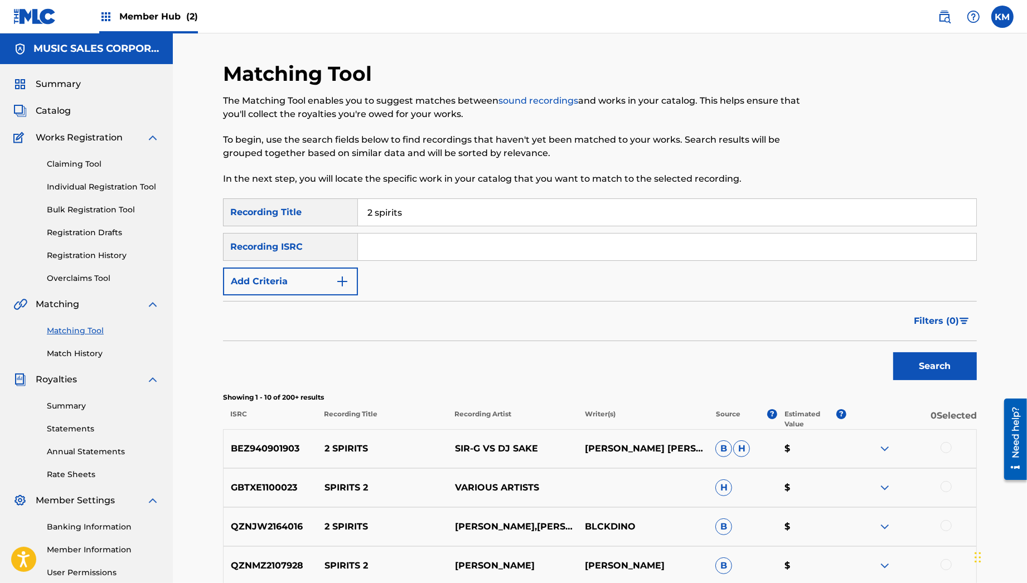
drag, startPoint x: 739, startPoint y: 322, endPoint x: 716, endPoint y: 320, distance: 22.3
click at [739, 321] on div "Filters ( 0 )" at bounding box center [600, 321] width 754 height 40
click at [339, 272] on button "Add Criteria" at bounding box center [290, 282] width 135 height 28
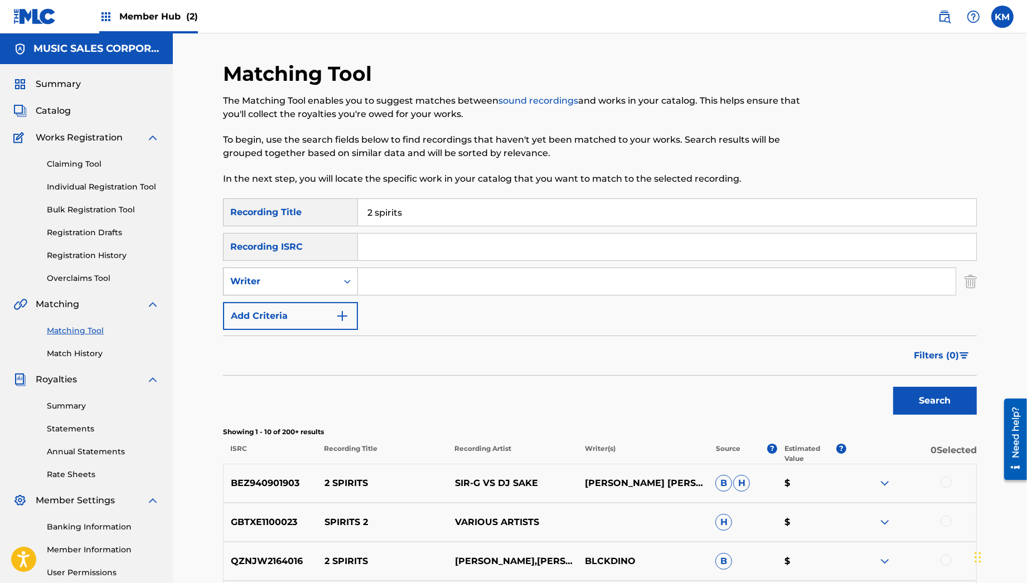
click at [309, 285] on div "Writer" at bounding box center [280, 281] width 100 height 13
click at [299, 306] on div "Recording Artist" at bounding box center [291, 309] width 134 height 28
click at [389, 275] on input "Search Form" at bounding box center [657, 281] width 598 height 27
type input "Love, Shaun"
click at [893, 387] on button "Search" at bounding box center [935, 401] width 84 height 28
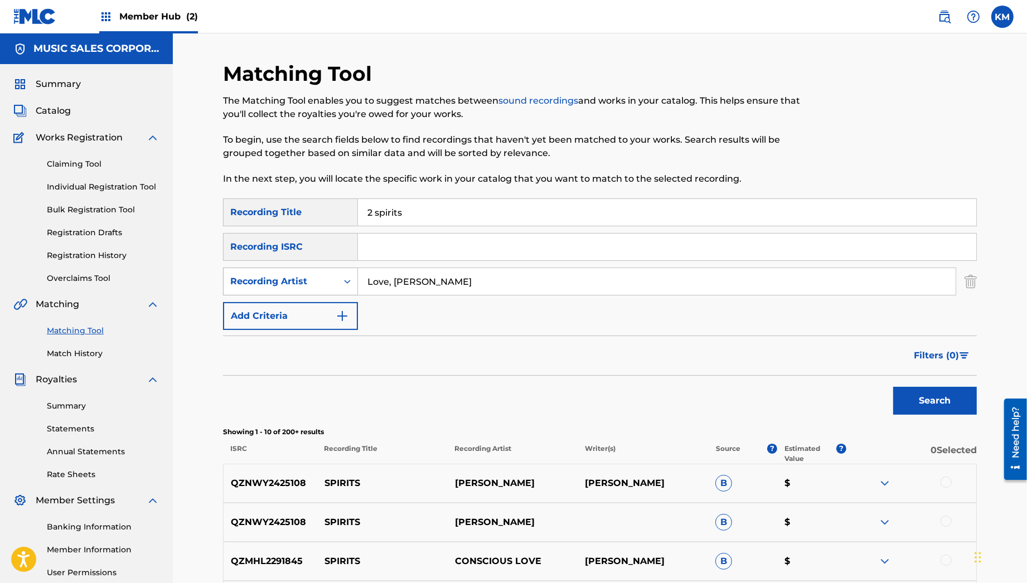
drag, startPoint x: 435, startPoint y: 282, endPoint x: 316, endPoint y: 283, distance: 118.7
click at [316, 283] on div "SearchWithCriteriab1699a23-ef6b-4c4c-a65f-b43aa33be7be Recording Artist Love, S…" at bounding box center [600, 282] width 754 height 28
click at [893, 387] on button "Search" at bounding box center [935, 401] width 84 height 28
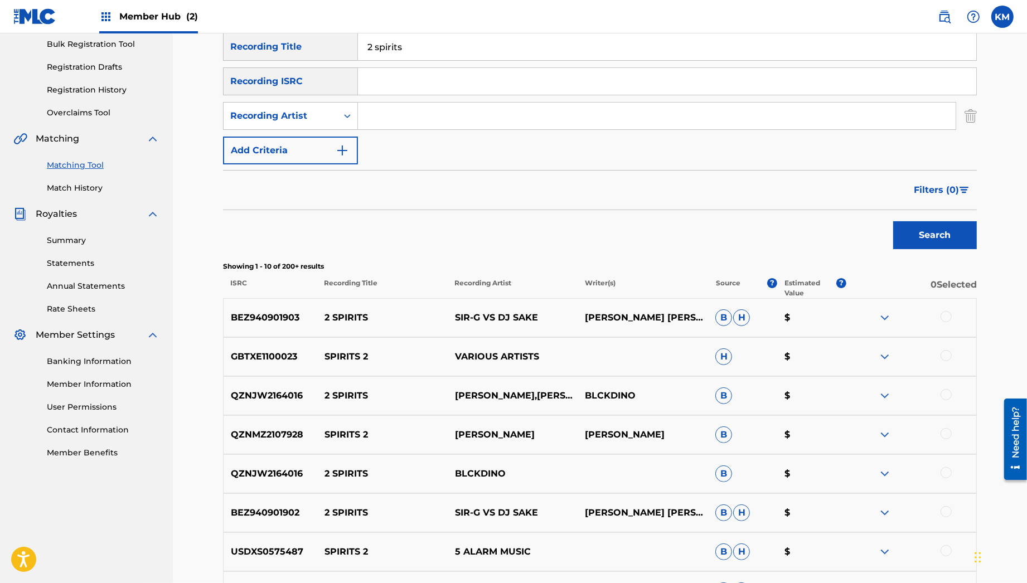
scroll to position [407, 0]
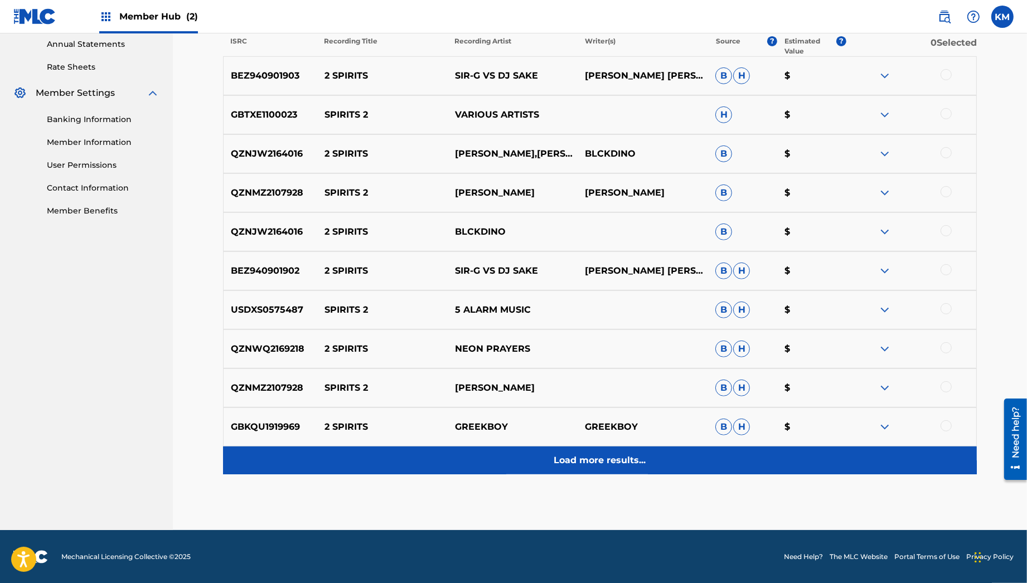
click at [561, 459] on p "Load more results..." at bounding box center [600, 460] width 92 height 13
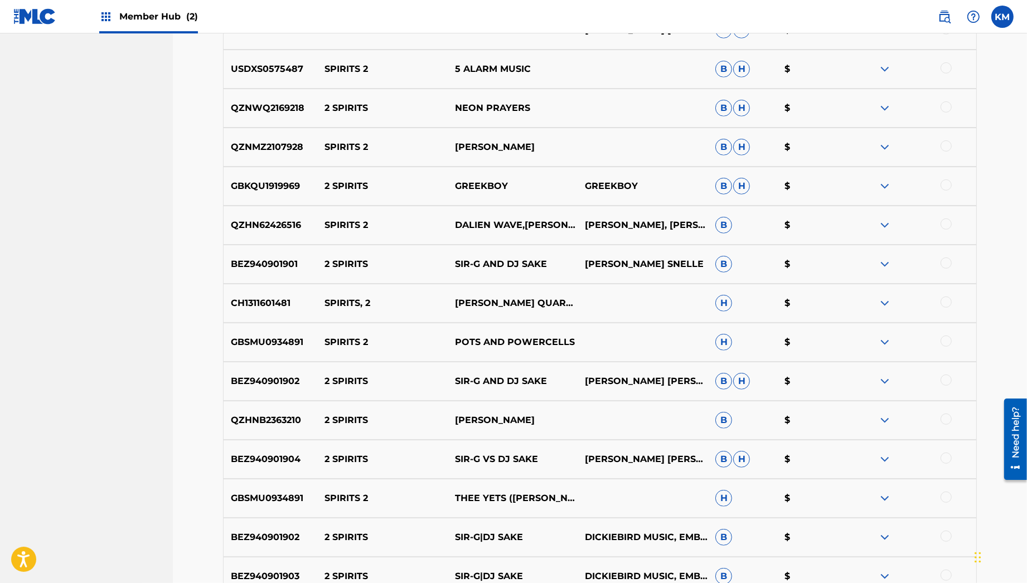
scroll to position [798, 0]
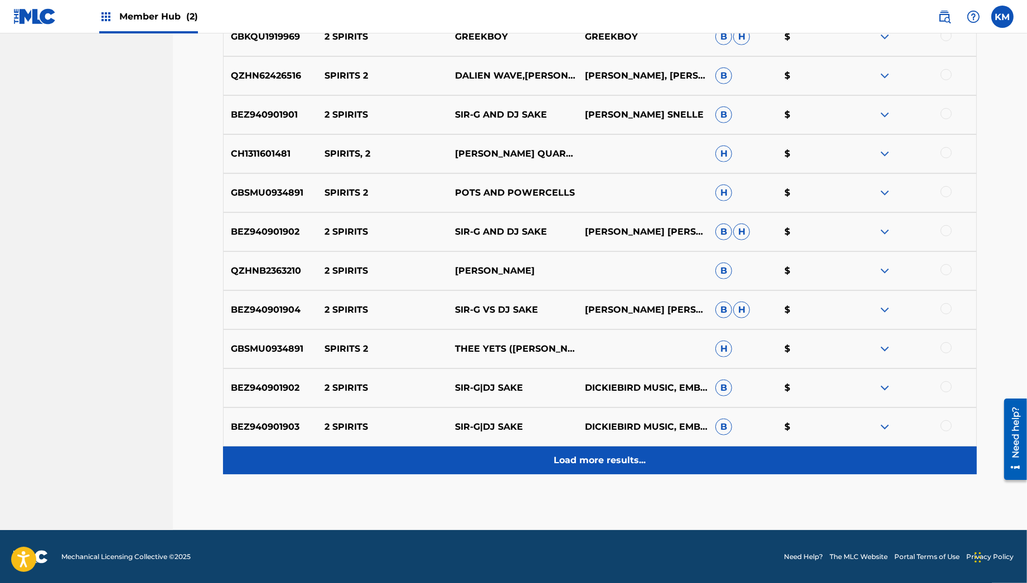
click at [440, 469] on div "Load more results..." at bounding box center [600, 460] width 754 height 28
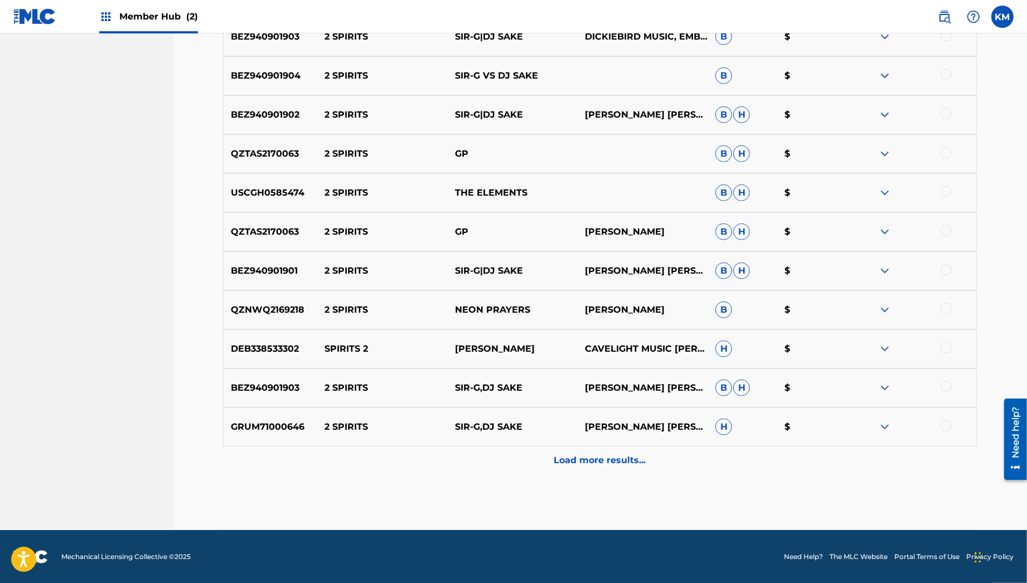
click at [440, 469] on div "Load more results..." at bounding box center [600, 460] width 754 height 28
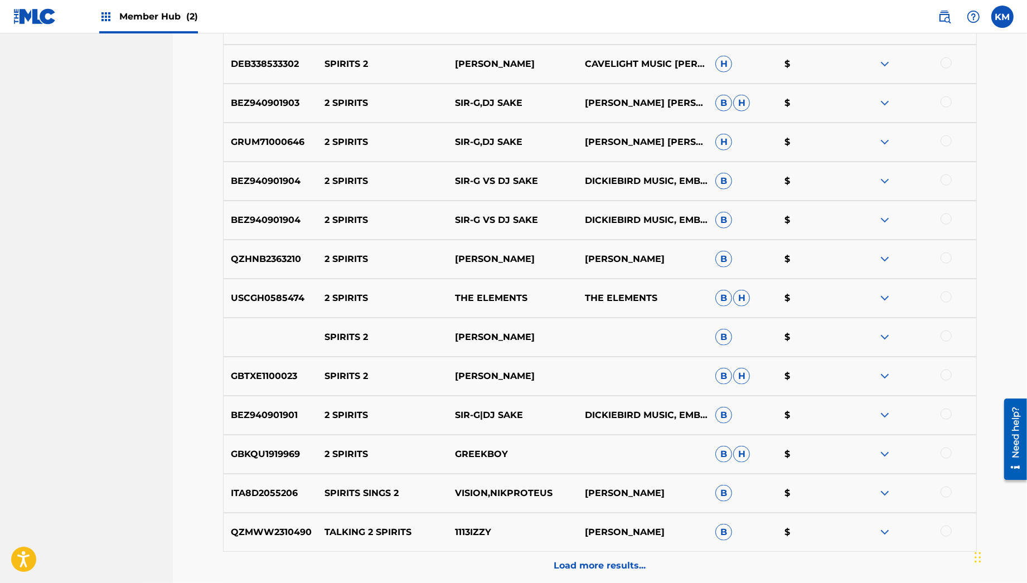
scroll to position [1578, 0]
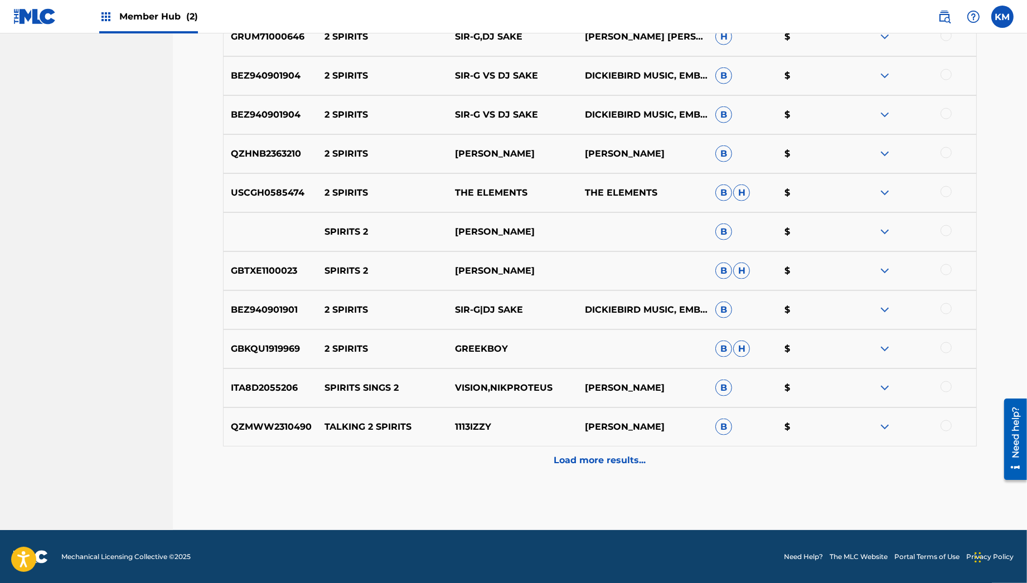
click at [885, 309] on img at bounding box center [884, 309] width 13 height 13
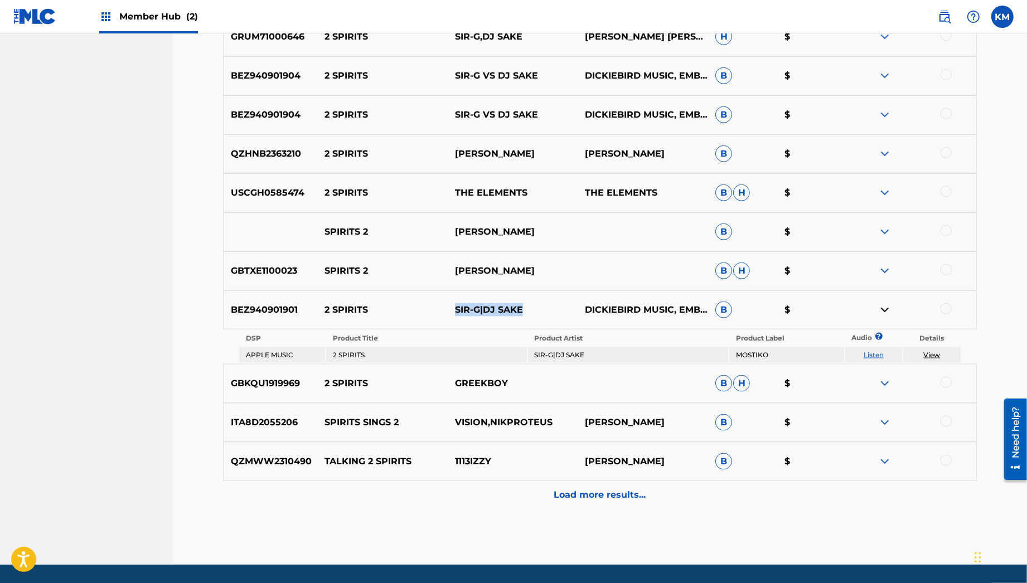
drag, startPoint x: 519, startPoint y: 313, endPoint x: 441, endPoint y: 312, distance: 78.0
click at [441, 312] on div "BEZ940901901 2 SPIRITS SIR-G|DJ SAKE DICKIEBIRD MUSIC, EMBASSY MUSIC CORP., I. …" at bounding box center [600, 309] width 754 height 39
copy div "SIR-G|DJ SAKE"
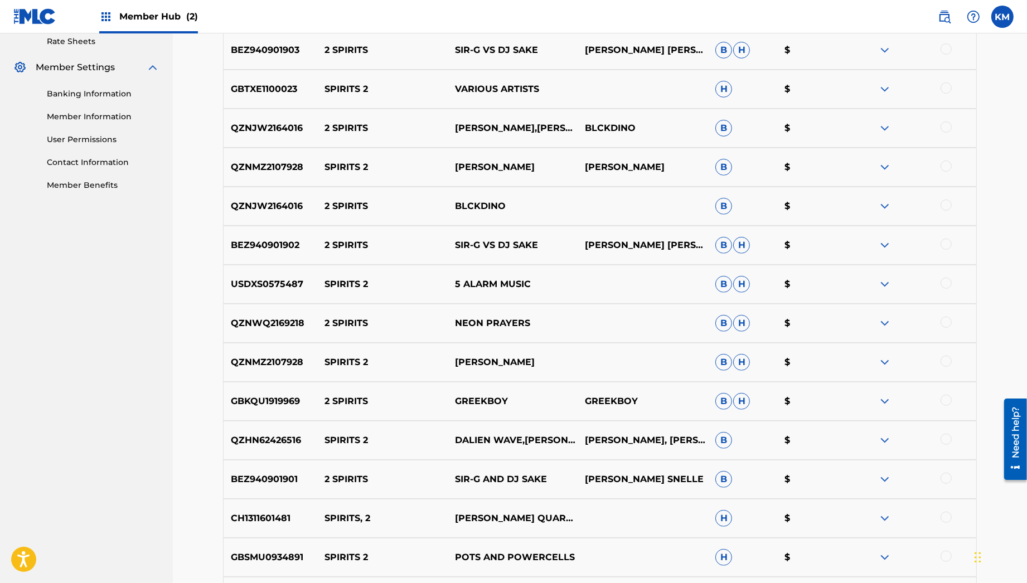
scroll to position [153, 0]
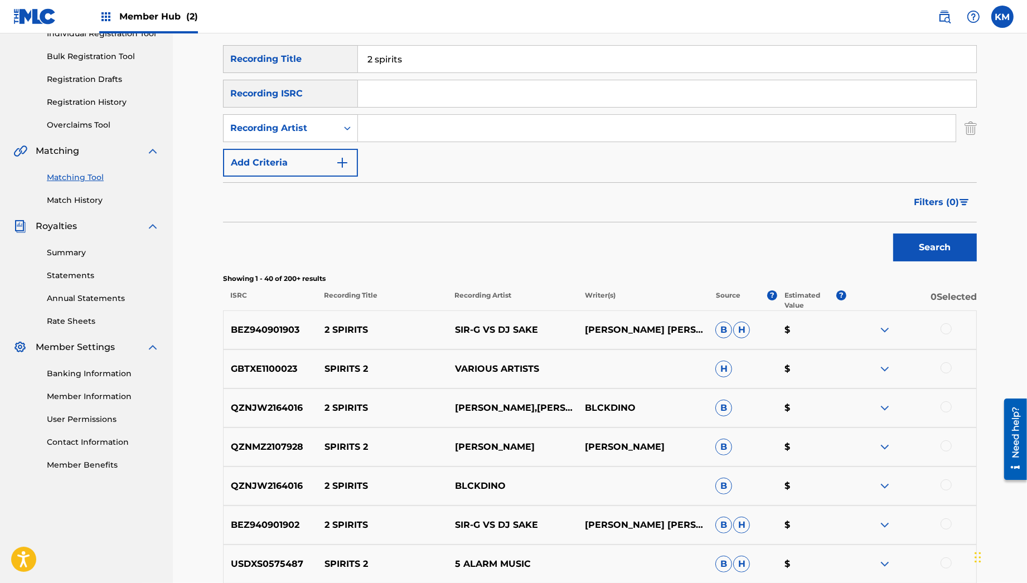
click at [379, 126] on input "Search Form" at bounding box center [657, 128] width 598 height 27
type input "love, shaun"
click at [893, 234] on button "Search" at bounding box center [935, 248] width 84 height 28
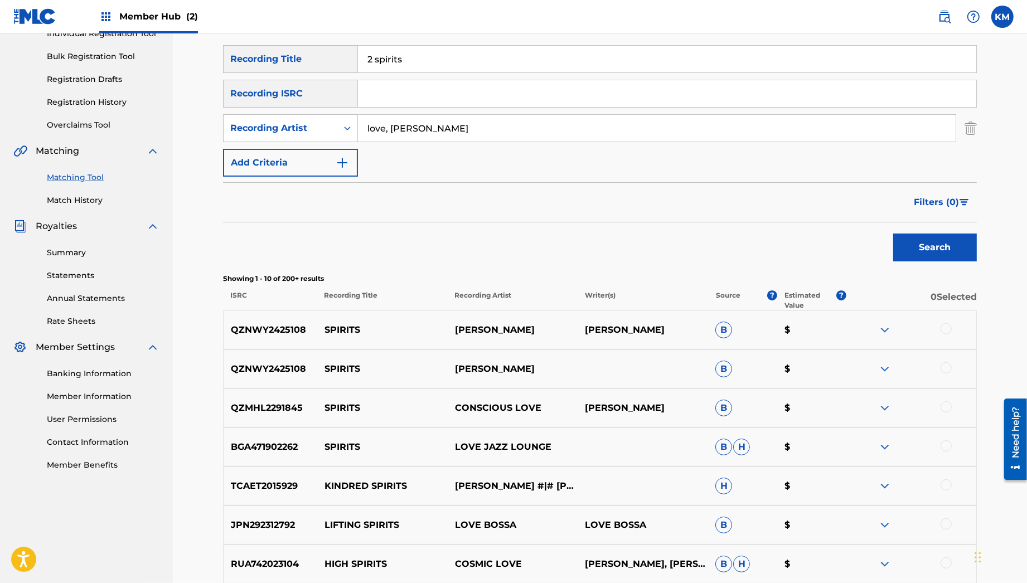
drag, startPoint x: 407, startPoint y: 62, endPoint x: 302, endPoint y: 61, distance: 105.3
click at [302, 61] on div "SearchWithCriteria65df1106-b12d-403e-b2e8-fa33e34ada86 Recording Title 2 spirits" at bounding box center [600, 59] width 754 height 28
click at [893, 234] on button "Search" at bounding box center [935, 248] width 84 height 28
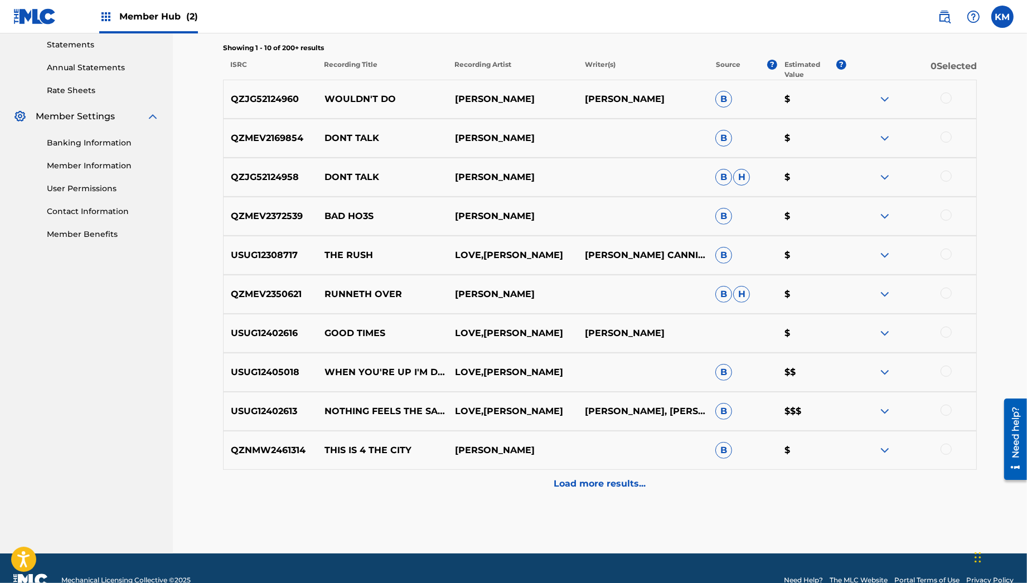
scroll to position [407, 0]
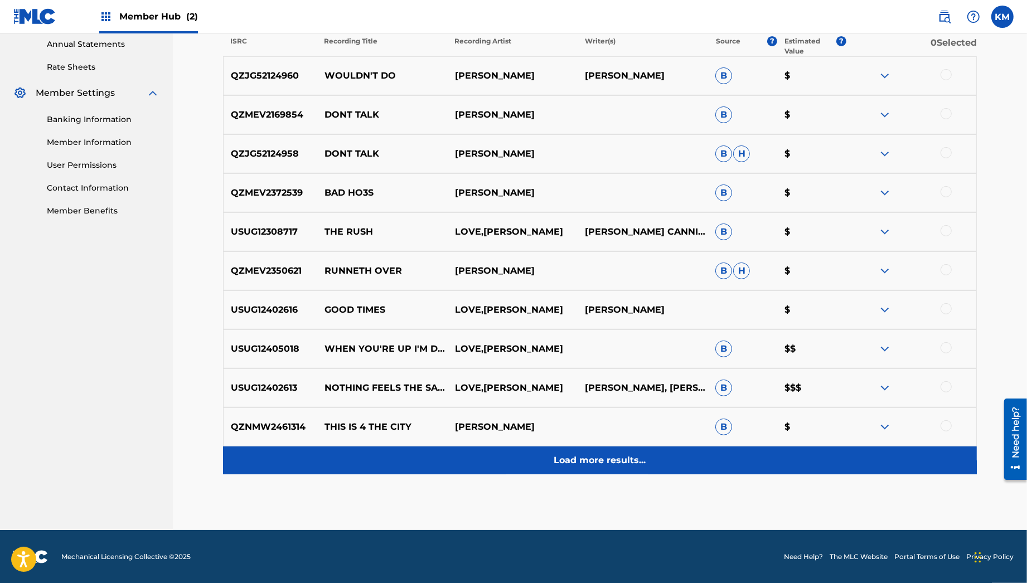
click at [528, 446] on div "Load more results..." at bounding box center [600, 460] width 754 height 28
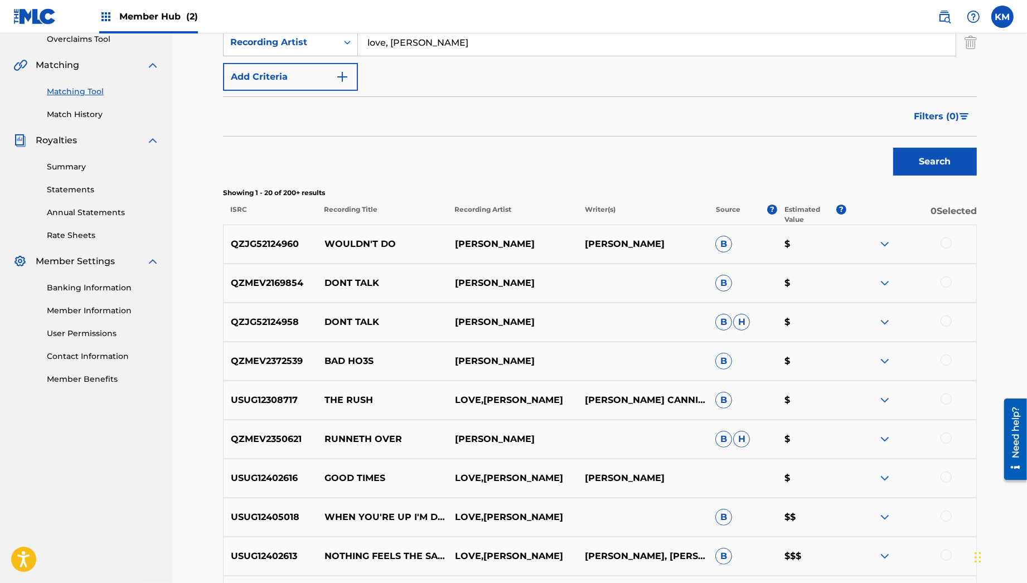
scroll to position [0, 0]
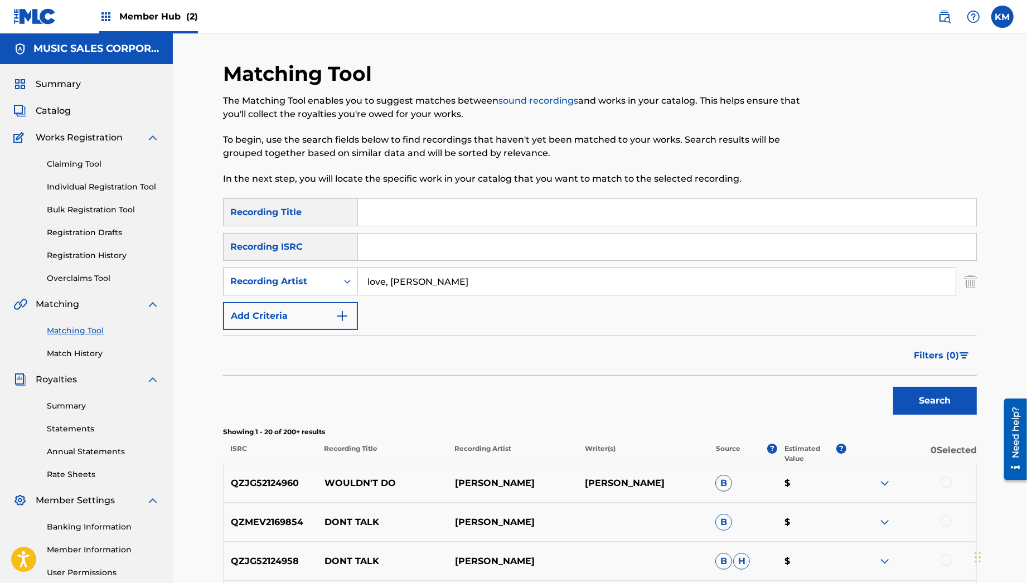
click at [404, 247] on input "Search Form" at bounding box center [667, 247] width 618 height 27
paste input "SIR-G|DJ SAKE"
type input "SIR-G|DJ SAKE"
drag, startPoint x: 739, startPoint y: 361, endPoint x: 689, endPoint y: 330, distance: 57.8
click at [739, 361] on div "Filters ( 0 )" at bounding box center [600, 356] width 754 height 40
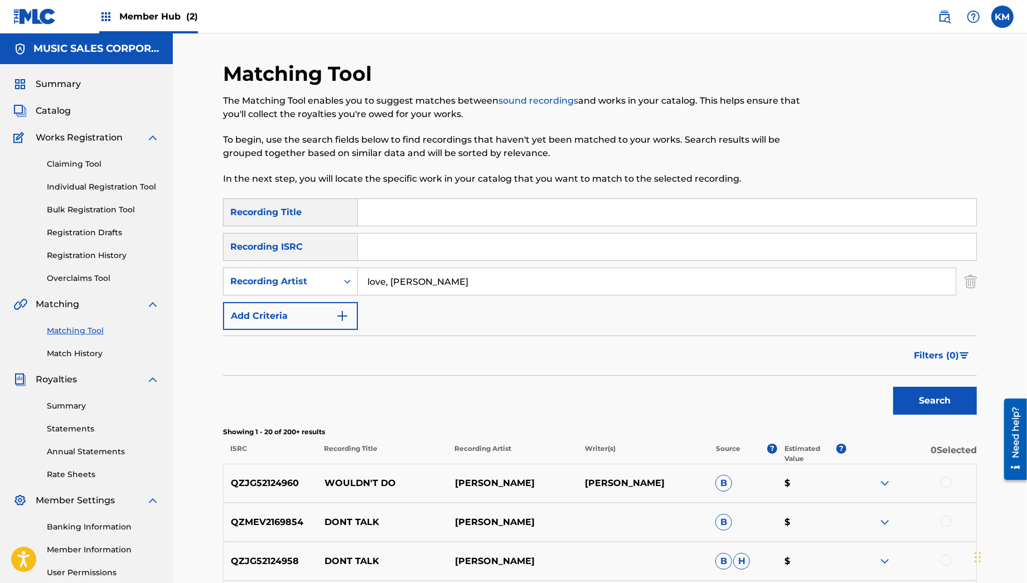
drag, startPoint x: 462, startPoint y: 246, endPoint x: 537, endPoint y: 271, distance: 78.8
click at [462, 246] on input "Search Form" at bounding box center [667, 247] width 618 height 27
paste input "USA2P2510187"
type input "USA2P2510187"
click at [909, 397] on button "Search" at bounding box center [935, 401] width 84 height 28
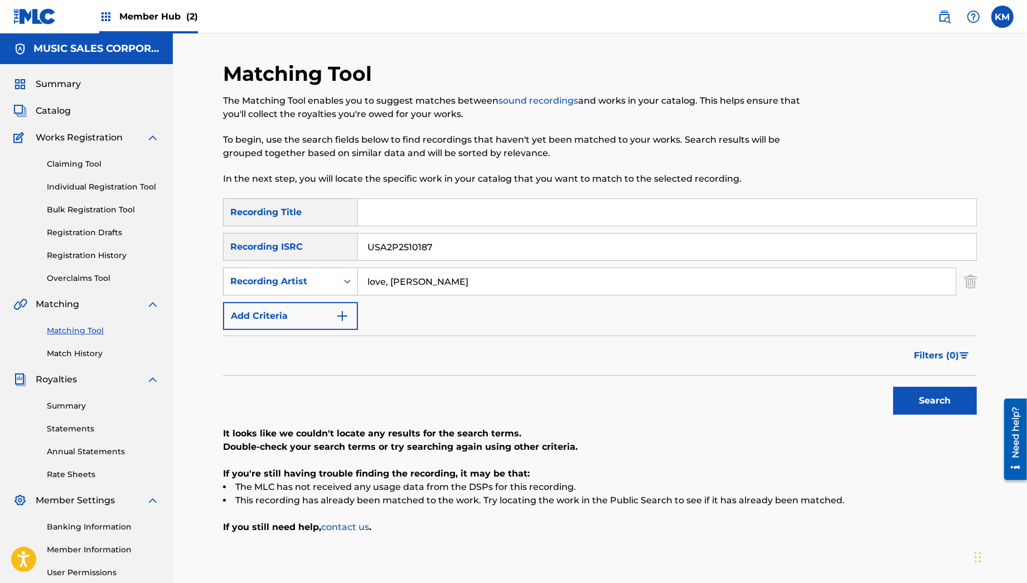
drag, startPoint x: 462, startPoint y: 276, endPoint x: 343, endPoint y: 276, distance: 118.7
click at [343, 276] on div "SearchWithCriteriab1699a23-ef6b-4c4c-a65f-b43aa33be7be Recording Artist love, s…" at bounding box center [600, 282] width 754 height 28
click at [949, 399] on button "Search" at bounding box center [935, 401] width 84 height 28
